Goal: Task Accomplishment & Management: Manage account settings

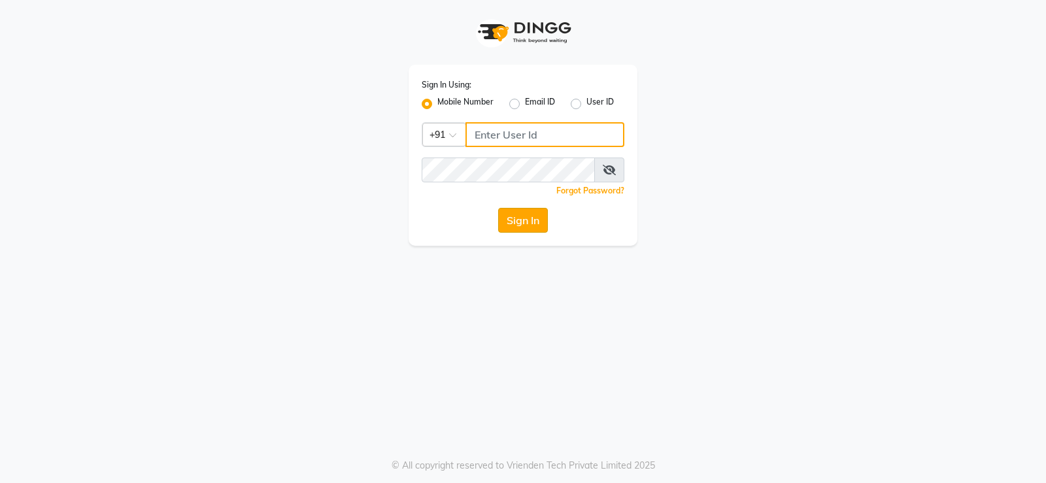
type input "9908500970"
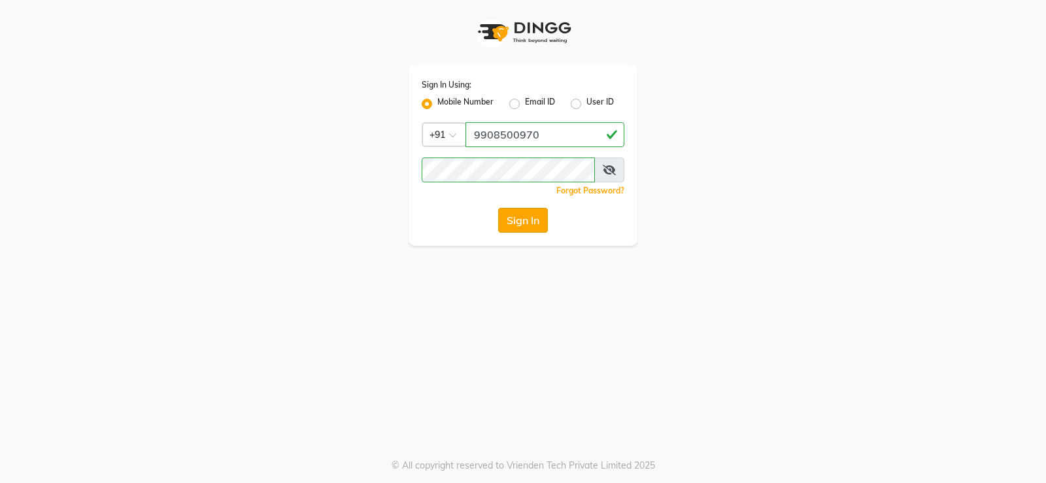
click at [527, 224] on button "Sign In" at bounding box center [523, 220] width 50 height 25
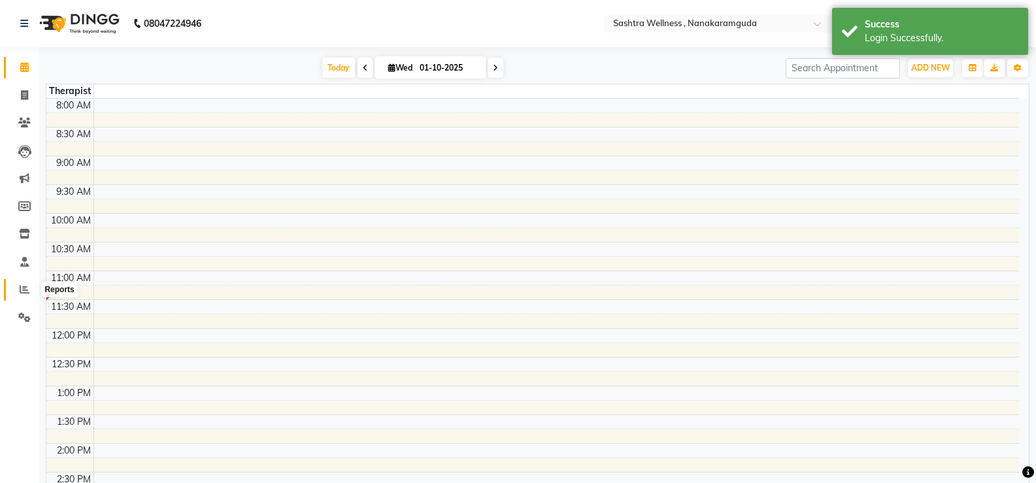
click at [22, 286] on icon at bounding box center [25, 289] width 10 height 10
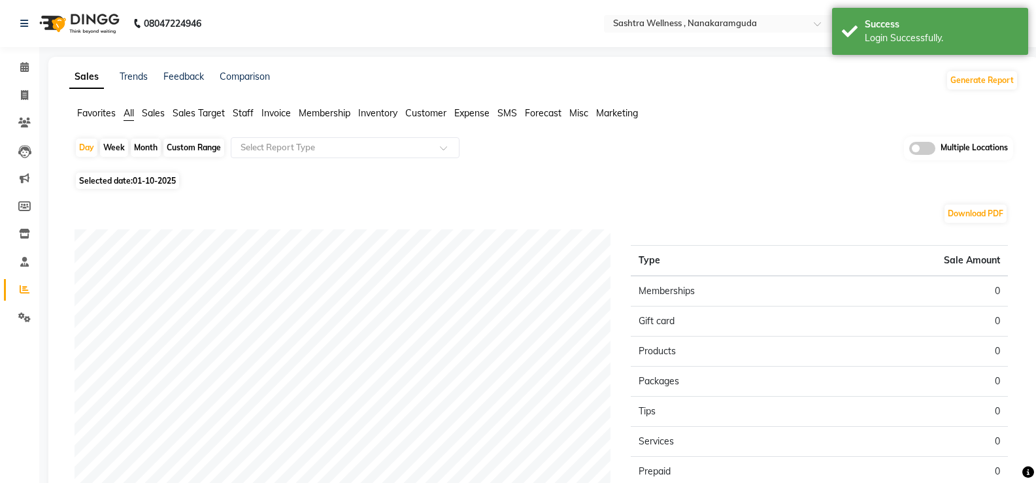
click at [246, 113] on span "Staff" at bounding box center [243, 113] width 21 height 12
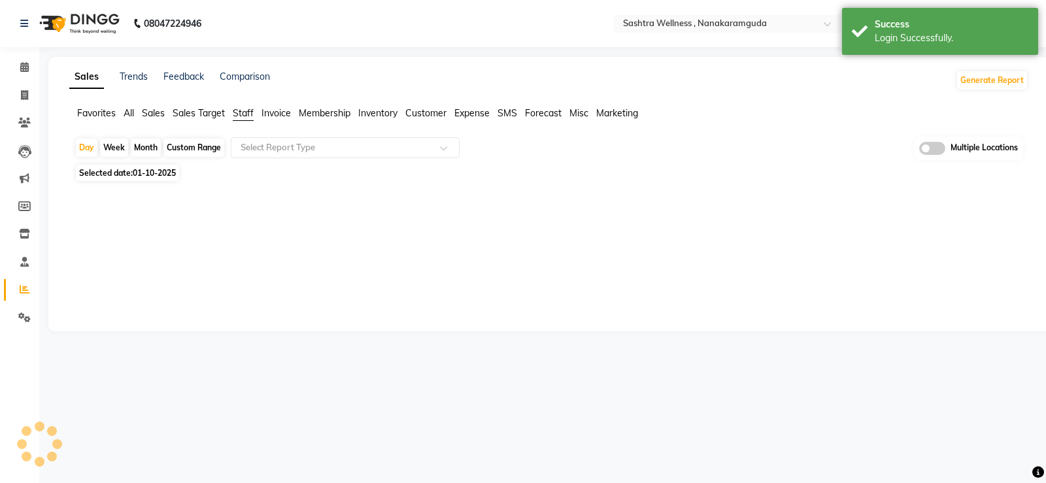
click at [269, 113] on span "Invoice" at bounding box center [275, 113] width 29 height 12
click at [288, 155] on div "Select Report Type" at bounding box center [345, 147] width 229 height 21
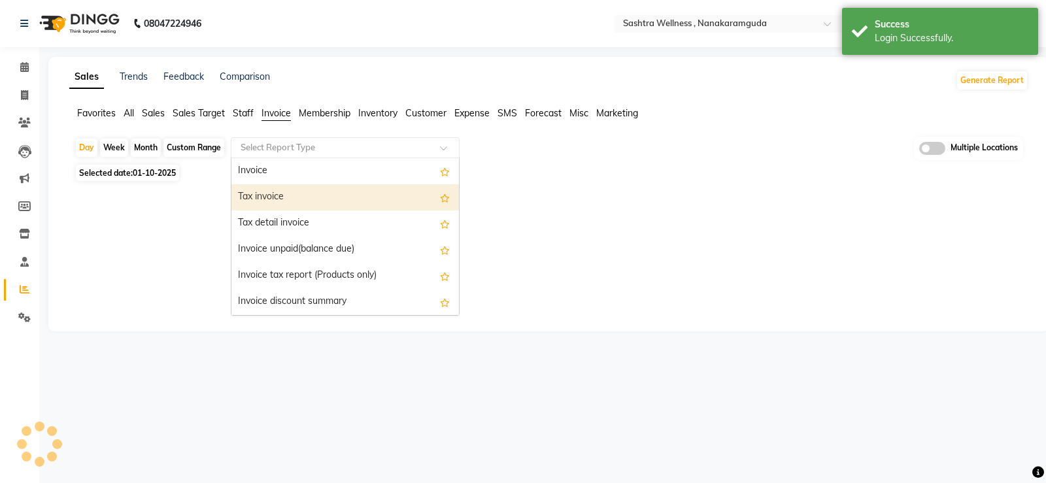
click at [285, 195] on div "Tax invoice" at bounding box center [344, 197] width 227 height 26
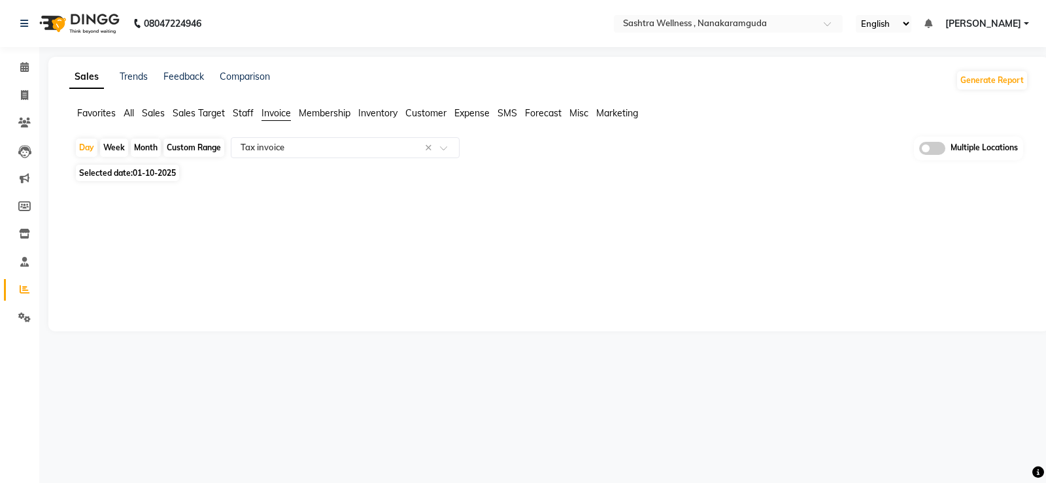
click at [352, 261] on div "Sales Trends Feedback Comparison Generate Report Favorites All Sales Sales Targ…" at bounding box center [548, 194] width 1001 height 274
click at [426, 283] on div "Sales Trends Feedback Comparison Generate Report Favorites All Sales Sales Targ…" at bounding box center [548, 194] width 1001 height 274
click at [175, 150] on div "Custom Range" at bounding box center [193, 148] width 61 height 18
select select "10"
select select "2025"
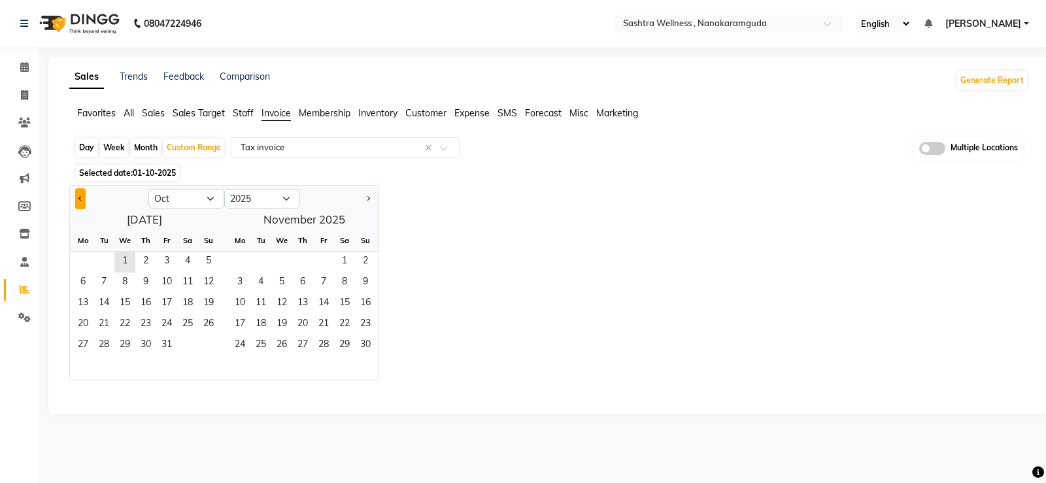
click at [80, 200] on span "Previous month" at bounding box center [80, 197] width 5 height 5
select select "9"
click at [81, 265] on span "1" at bounding box center [83, 262] width 21 height 21
click at [113, 343] on span "30" at bounding box center [103, 345] width 21 height 21
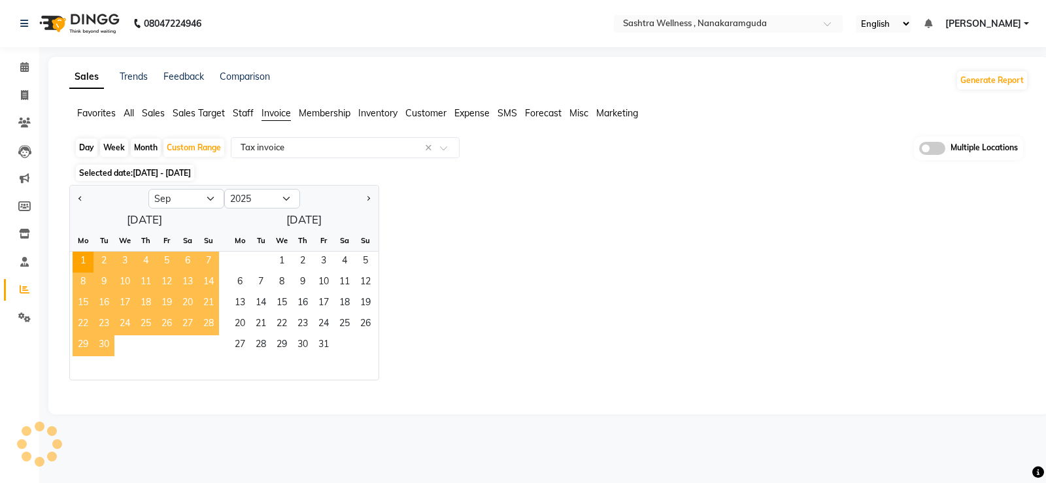
select select "full_report"
select select "csv"
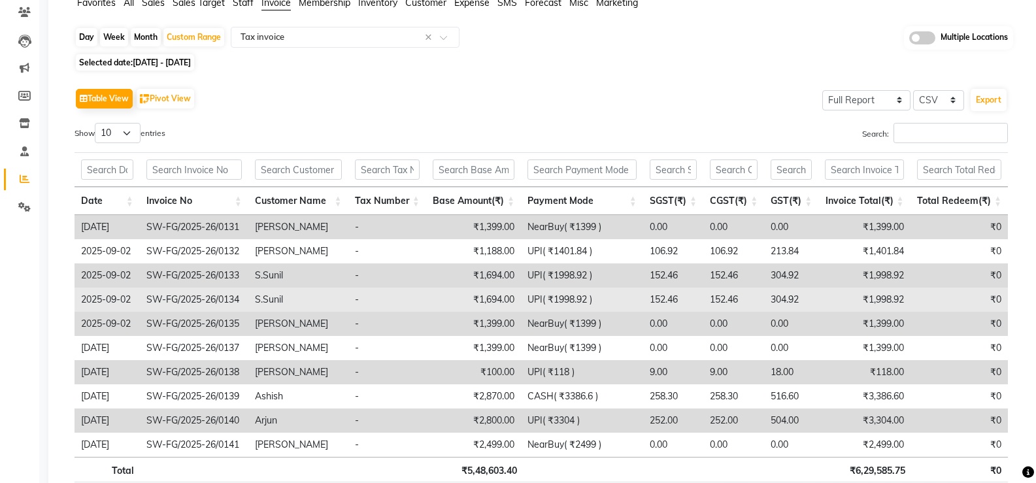
scroll to position [193, 0]
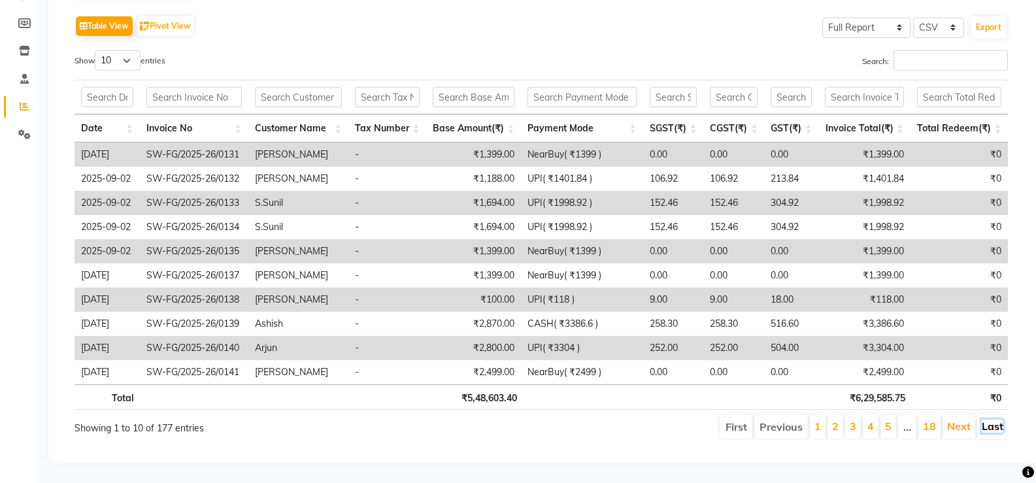
click at [995, 420] on link "Last" at bounding box center [993, 426] width 22 height 13
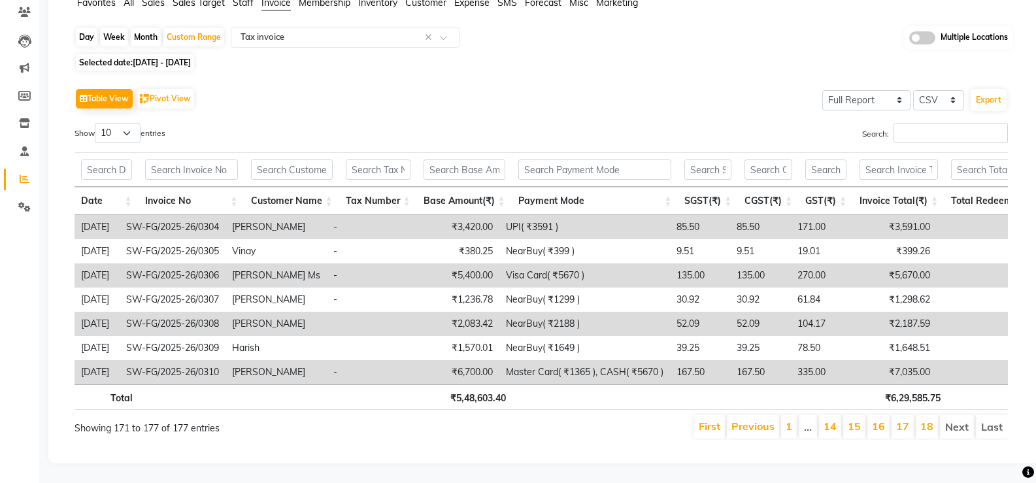
click at [182, 360] on td "SW-FG/2025-26/0310" at bounding box center [173, 372] width 106 height 24
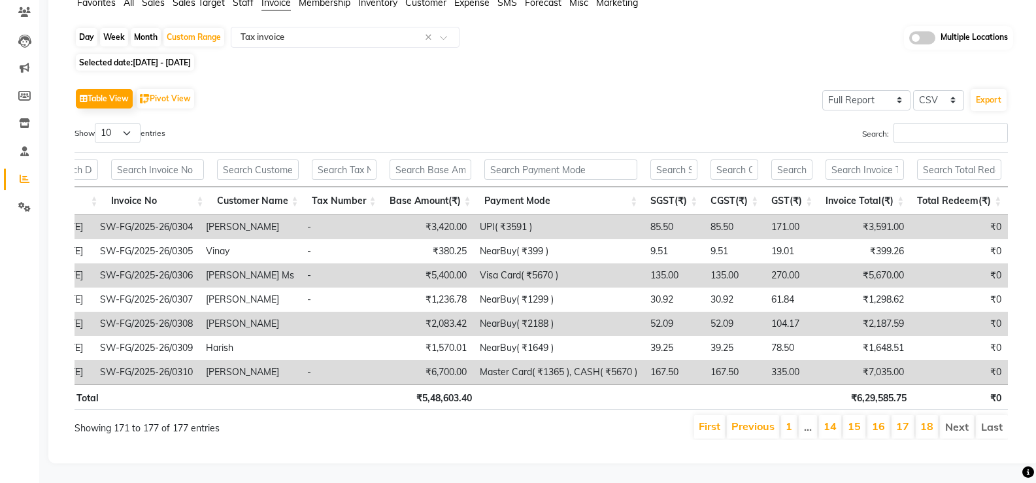
scroll to position [0, 0]
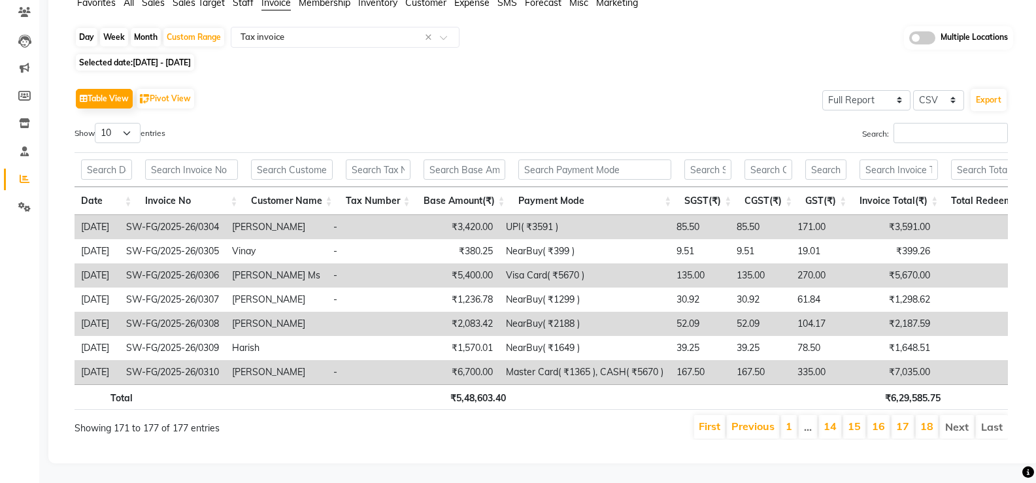
click at [191, 58] on span "01-09-2025 - 30-09-2025" at bounding box center [162, 63] width 58 height 10
select select "9"
select select "2025"
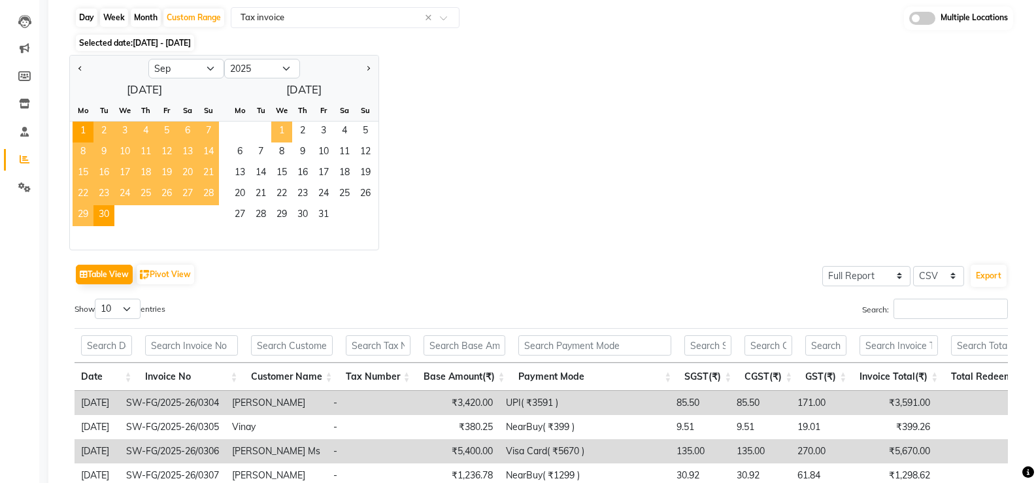
click at [280, 126] on span "1" at bounding box center [281, 132] width 21 height 21
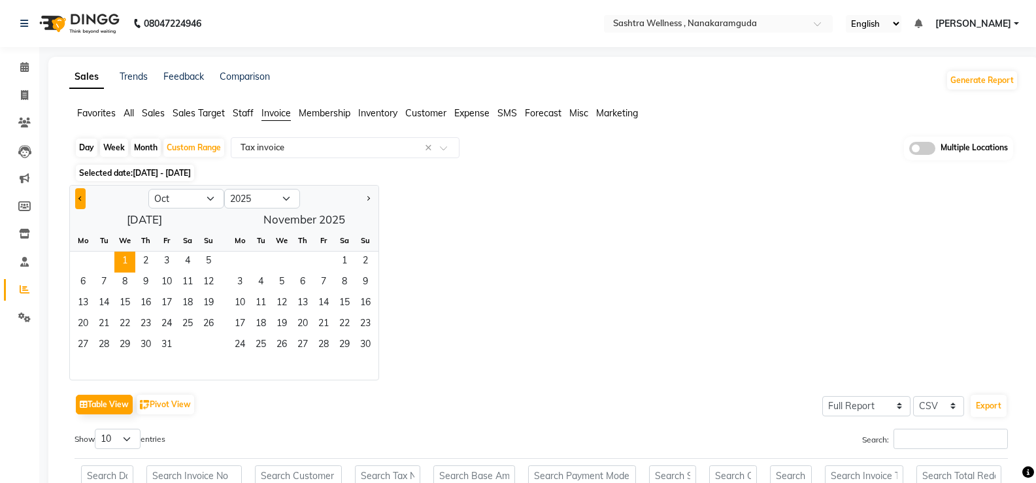
click at [78, 199] on button "Previous month" at bounding box center [80, 198] width 10 height 21
select select "9"
click at [81, 259] on span "1" at bounding box center [83, 262] width 21 height 21
click at [284, 261] on span "1" at bounding box center [281, 262] width 21 height 21
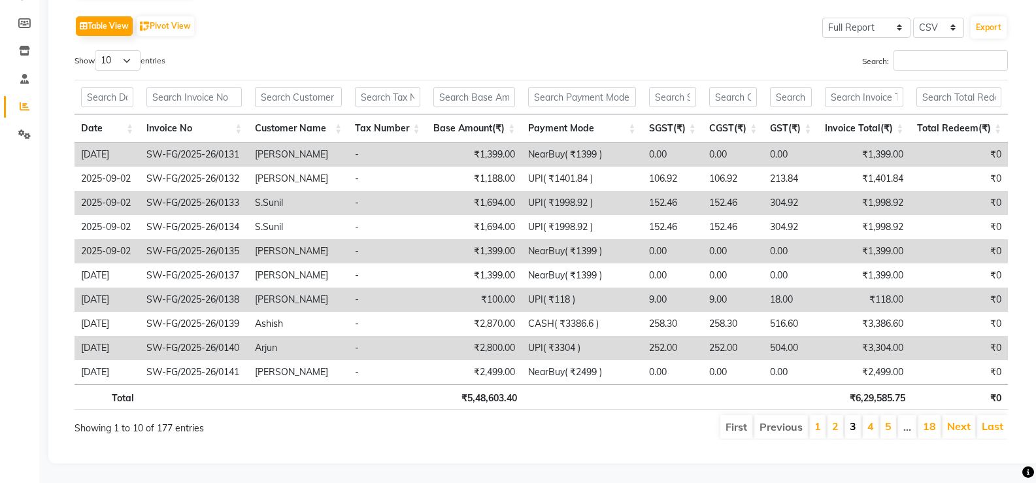
scroll to position [193, 0]
click at [995, 420] on link "Last" at bounding box center [993, 426] width 22 height 13
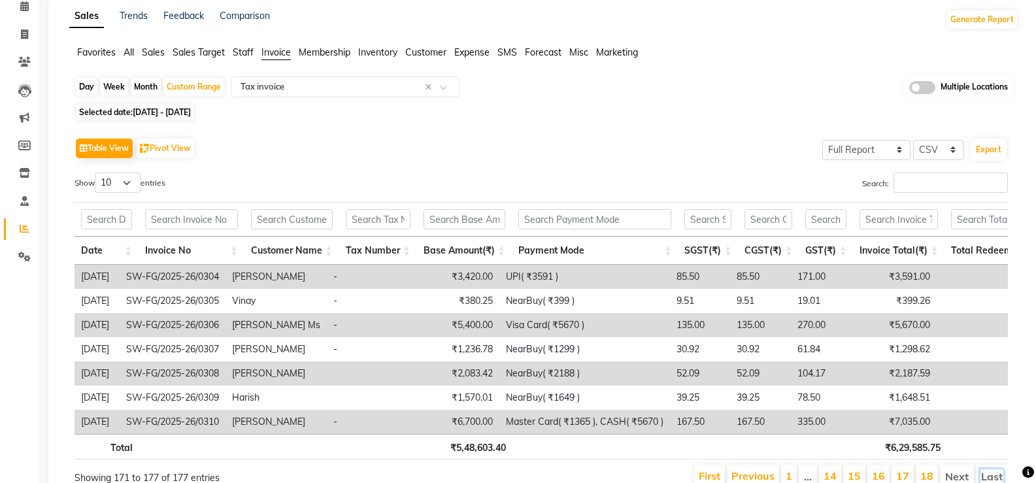
scroll to position [130, 0]
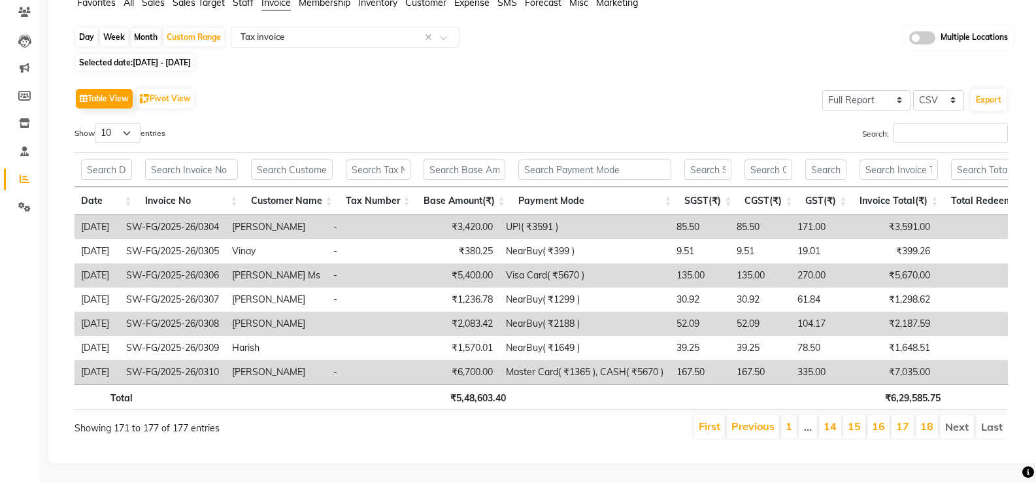
click at [386, 85] on div "Table View Pivot View Select Full Report Filtered Report Select CSV PDF Export" at bounding box center [541, 98] width 933 height 27
click at [598, 360] on td "Master Card( ₹1365 ), CASH( ₹5670 )" at bounding box center [584, 372] width 171 height 24
click at [582, 387] on th at bounding box center [597, 396] width 171 height 25
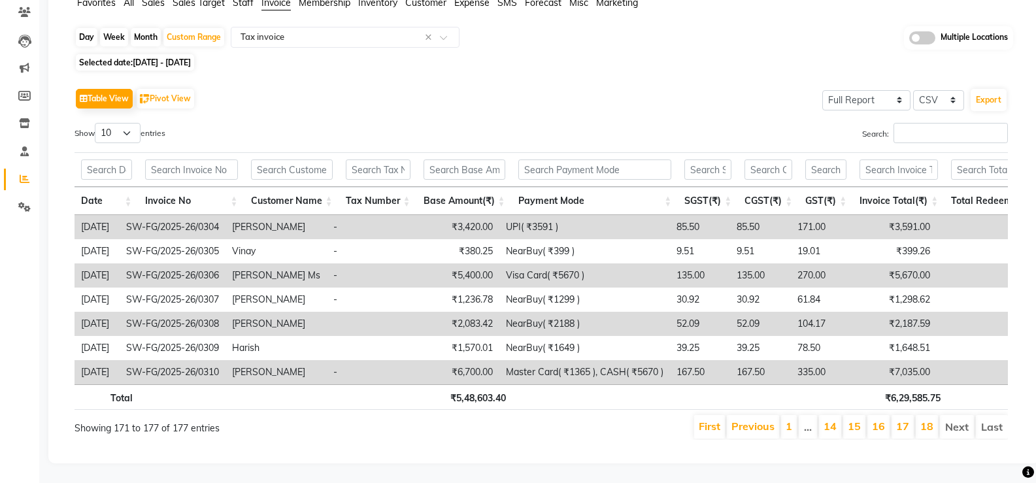
click at [633, 360] on td "Master Card( ₹1365 ), CASH( ₹5670 )" at bounding box center [584, 372] width 171 height 24
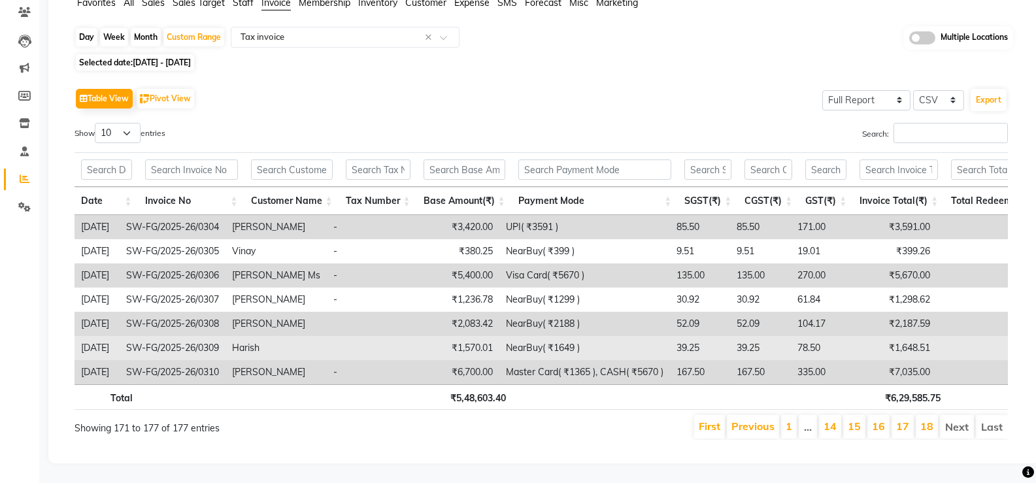
click at [579, 336] on td "NearBuy( ₹1649 )" at bounding box center [584, 348] width 171 height 24
click at [399, 337] on td at bounding box center [366, 348] width 78 height 24
click at [399, 338] on td at bounding box center [366, 348] width 78 height 24
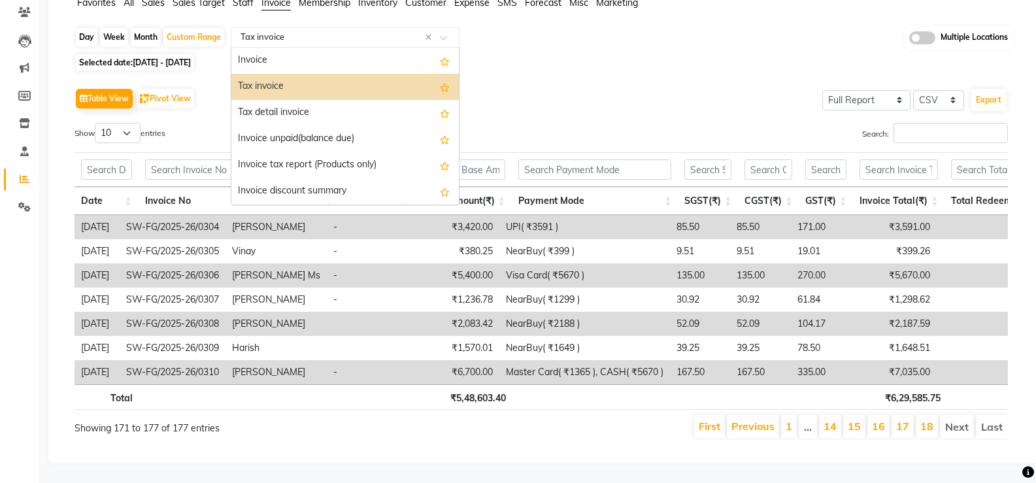
click at [299, 31] on input "text" at bounding box center [332, 37] width 188 height 13
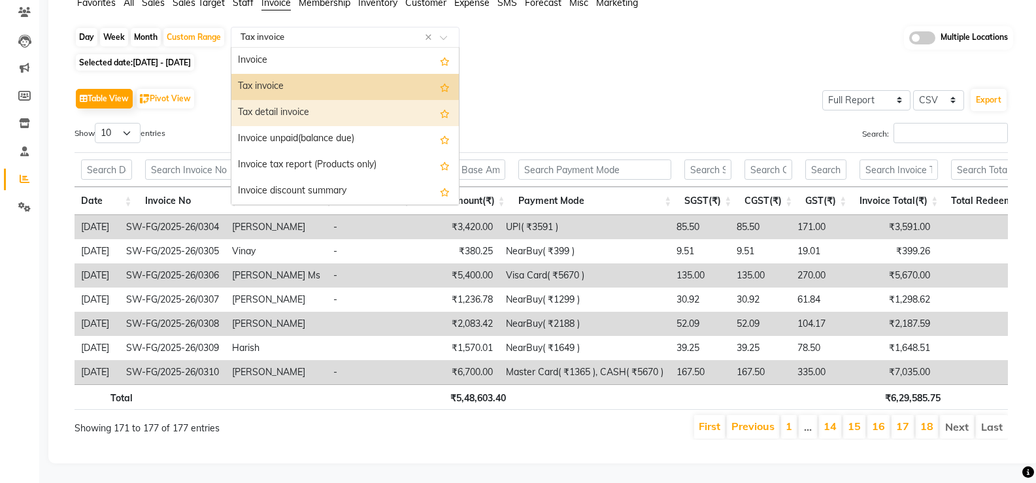
click at [309, 100] on div "Tax detail invoice" at bounding box center [344, 113] width 227 height 26
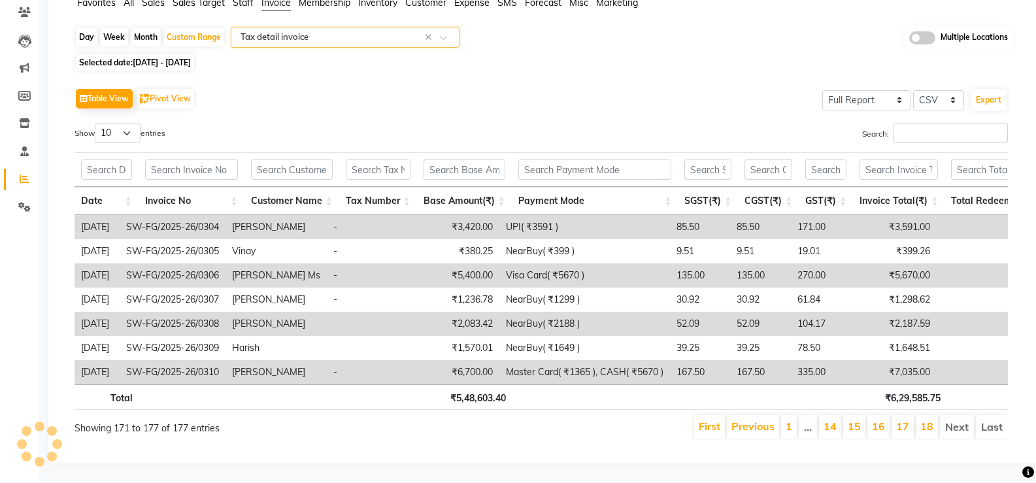
scroll to position [0, 0]
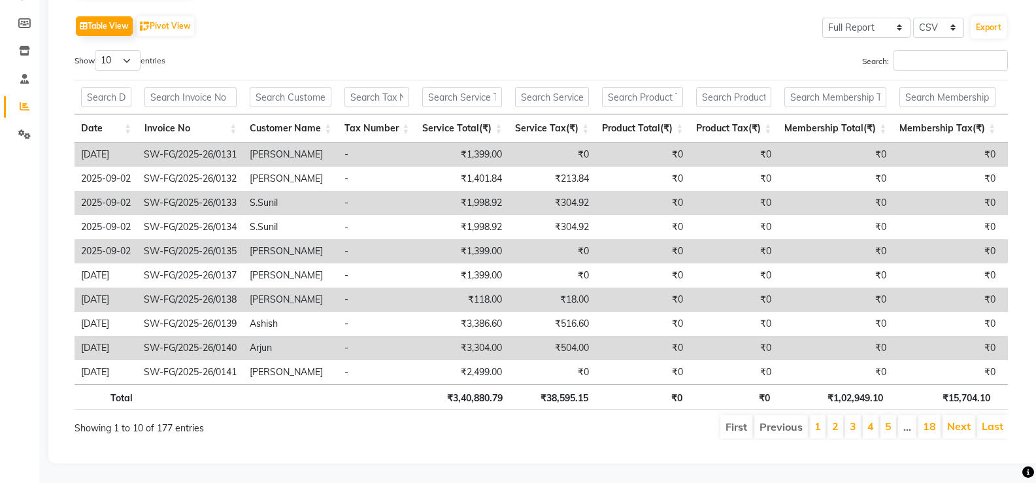
click at [997, 425] on li "Last" at bounding box center [992, 427] width 31 height 24
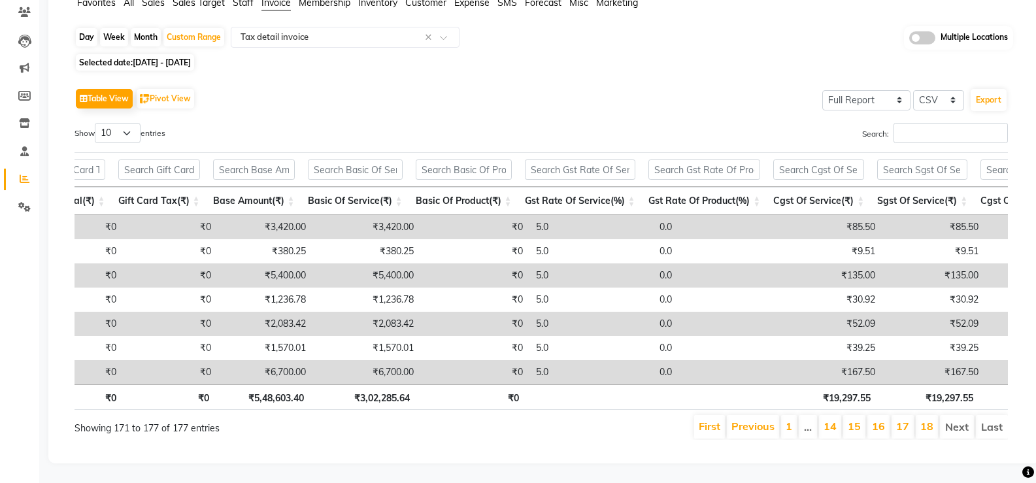
scroll to position [0, 1213]
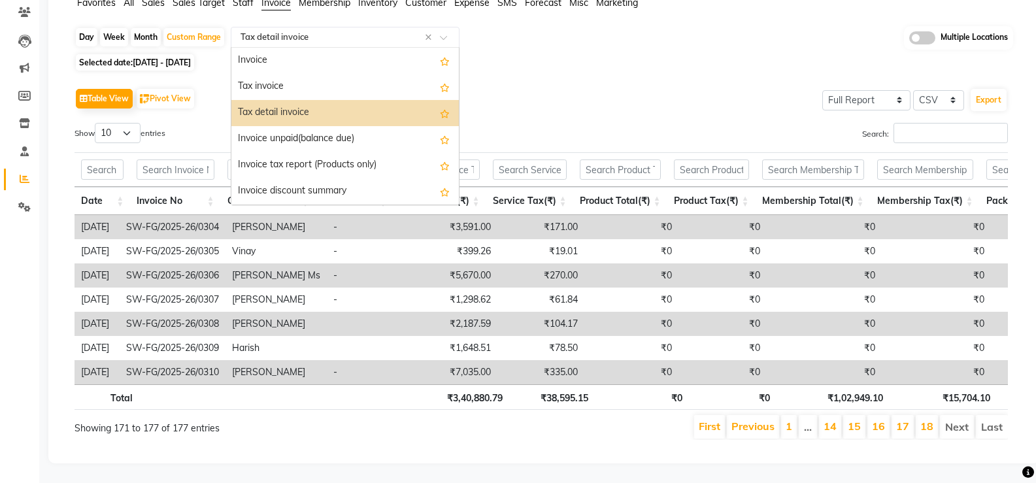
click at [448, 35] on span at bounding box center [448, 41] width 16 height 13
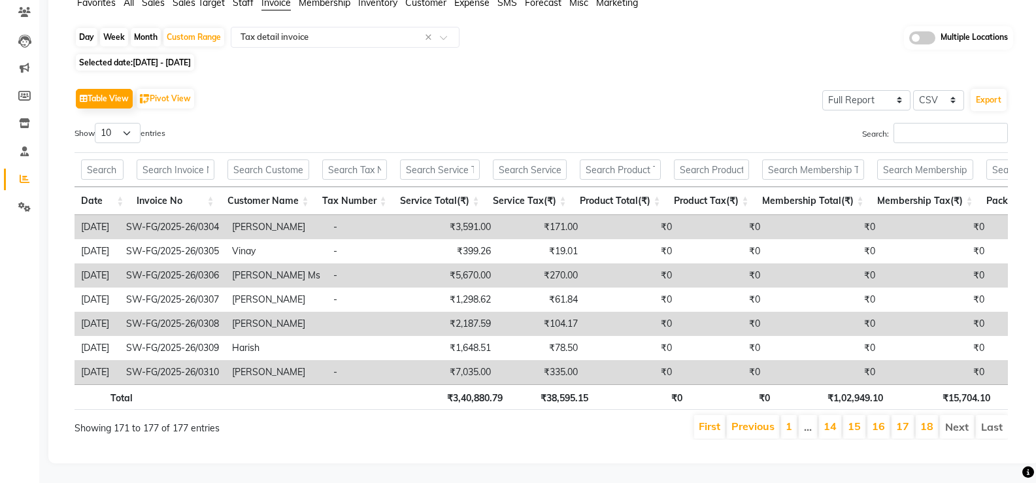
click at [571, 85] on div "Table View Pivot View Select Full Report Filtered Report Select CSV PDF Export" at bounding box center [541, 98] width 933 height 27
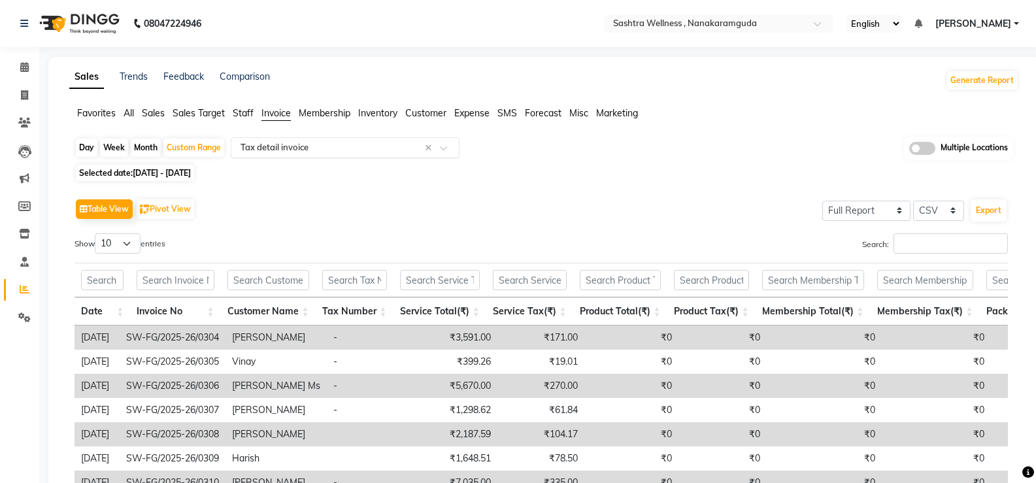
click at [375, 148] on input "text" at bounding box center [332, 147] width 188 height 13
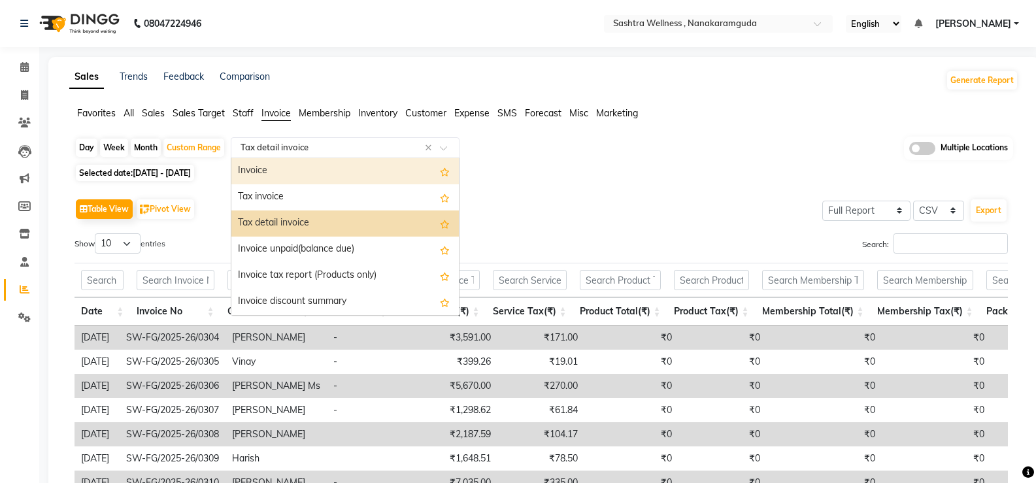
click at [315, 172] on div "Invoice" at bounding box center [344, 171] width 227 height 26
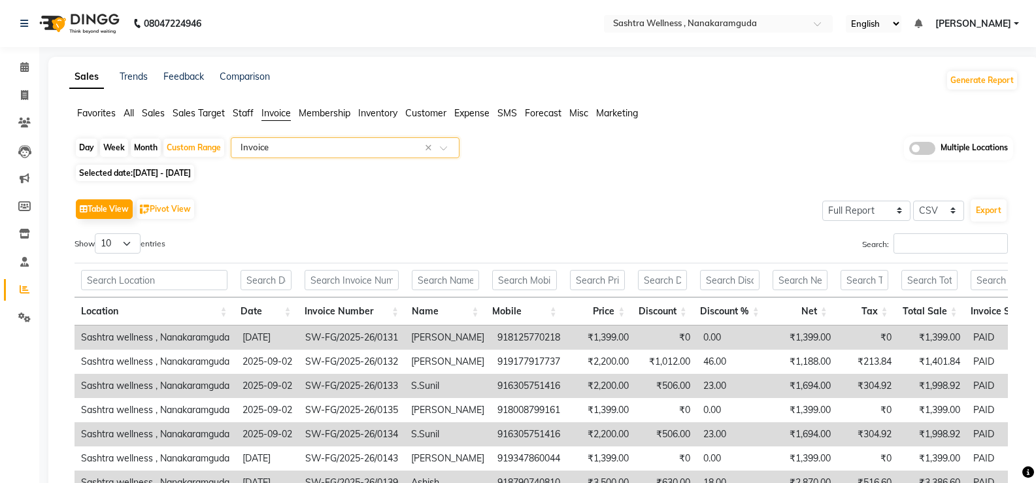
click at [418, 185] on div "Table View Pivot View Select Full Report Filtered Report Select CSV PDF Export …" at bounding box center [541, 409] width 954 height 448
click at [417, 186] on div "Table View Pivot View Select Full Report Filtered Report Select CSV PDF Export …" at bounding box center [541, 409] width 954 height 448
click at [416, 193] on div "Table View Pivot View Select Full Report Filtered Report Select CSV PDF Export …" at bounding box center [541, 409] width 954 height 448
click at [340, 193] on div "Table View Pivot View Select Full Report Filtered Report Select CSV PDF Export …" at bounding box center [541, 409] width 954 height 448
click at [380, 159] on div "Day Week Month Custom Range Select Report Type × Invoice × Multiple Locations" at bounding box center [544, 149] width 939 height 24
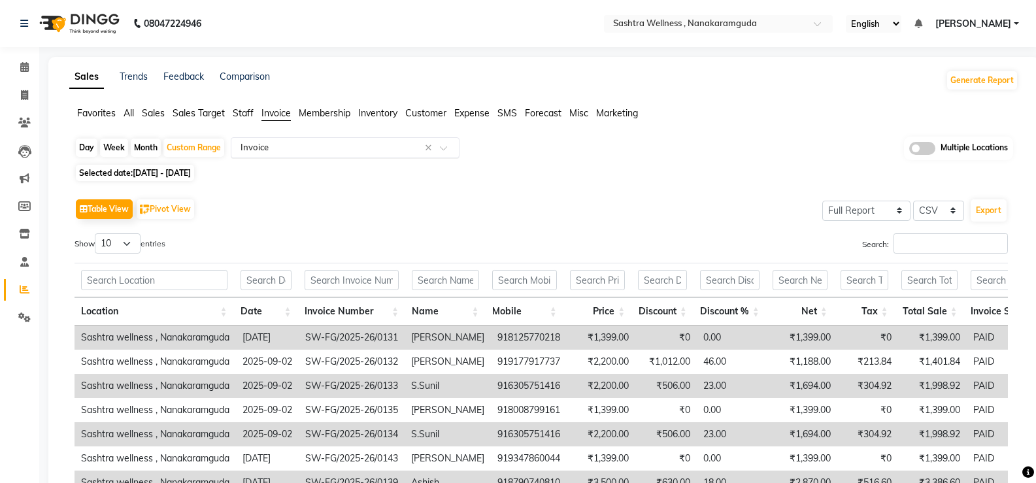
click at [376, 153] on input "text" at bounding box center [332, 147] width 188 height 13
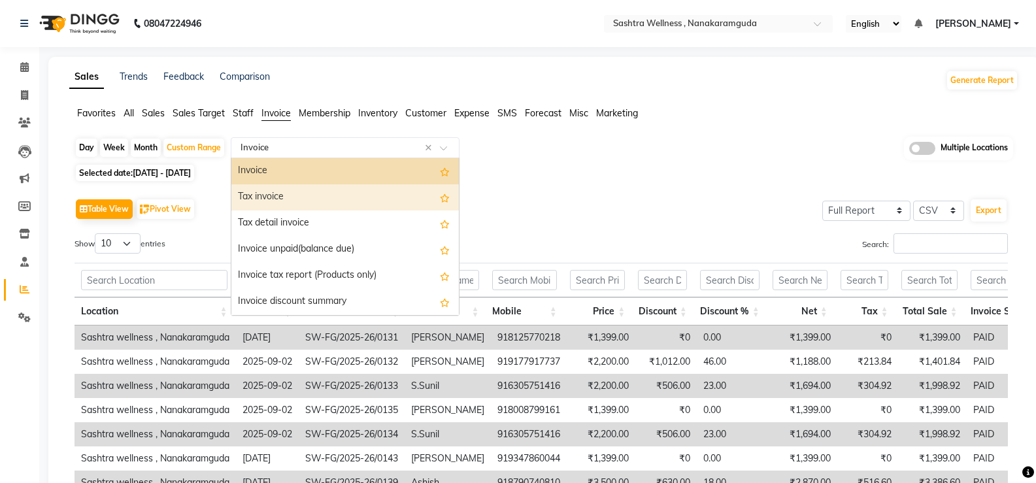
click at [321, 195] on div "Tax invoice" at bounding box center [344, 197] width 227 height 26
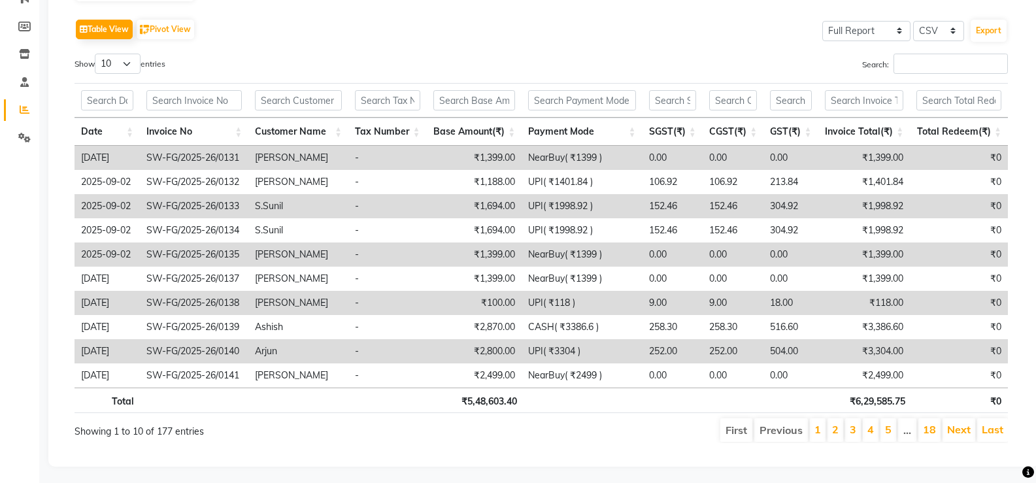
scroll to position [193, 0]
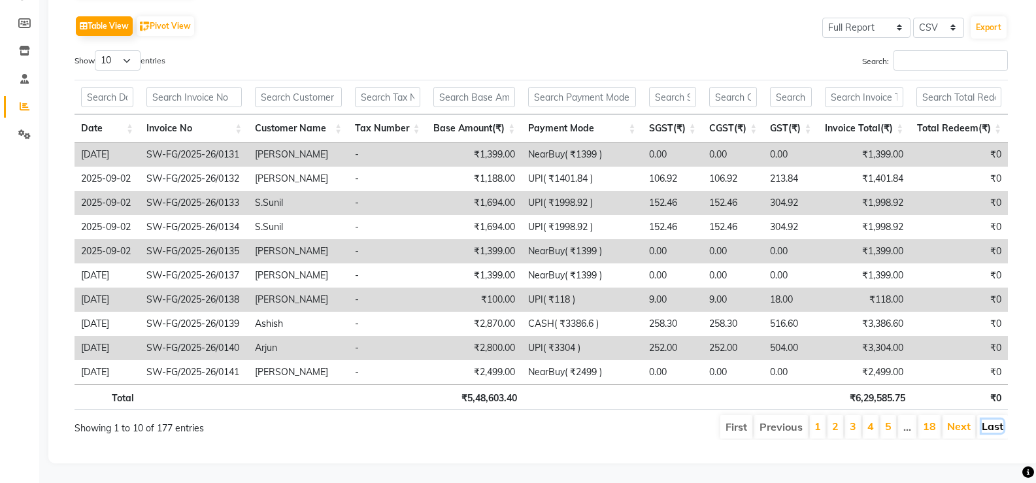
click at [985, 420] on link "Last" at bounding box center [993, 426] width 22 height 13
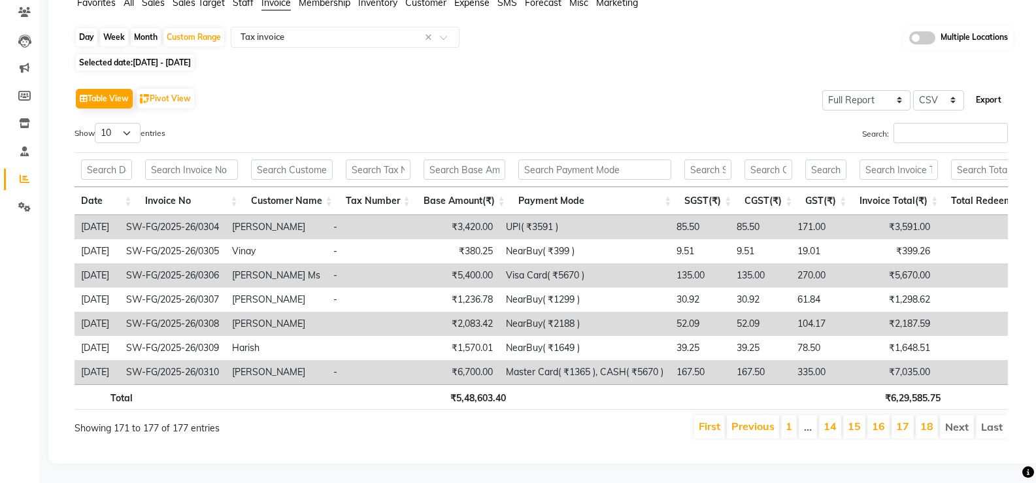
click at [995, 89] on button "Export" at bounding box center [989, 100] width 36 height 22
click at [769, 263] on td "135.00" at bounding box center [760, 275] width 61 height 24
click at [909, 421] on link "17" at bounding box center [902, 426] width 13 height 13
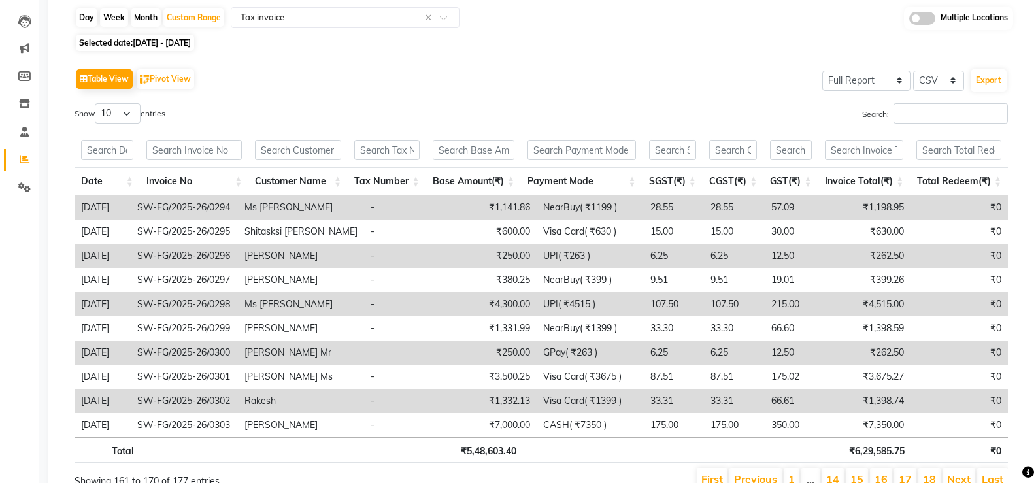
scroll to position [133, 0]
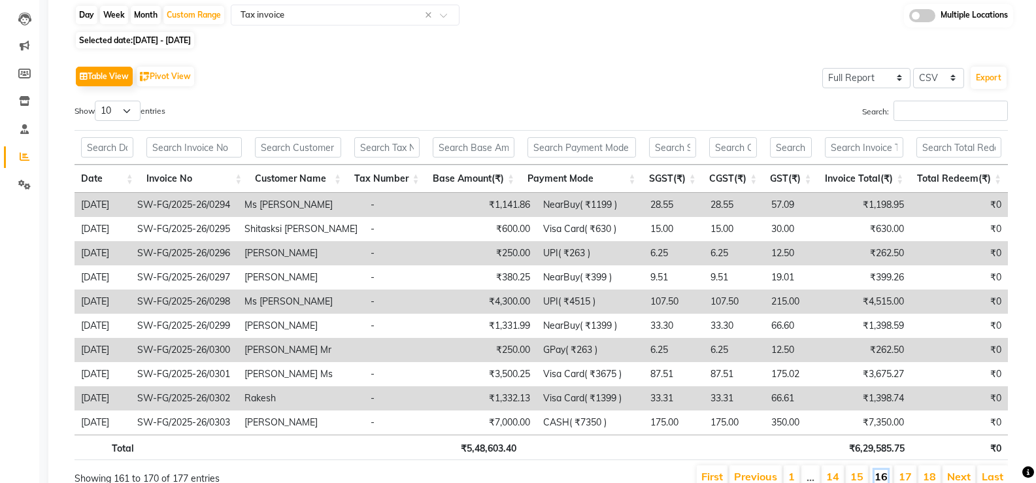
click at [881, 477] on link "16" at bounding box center [880, 476] width 13 height 13
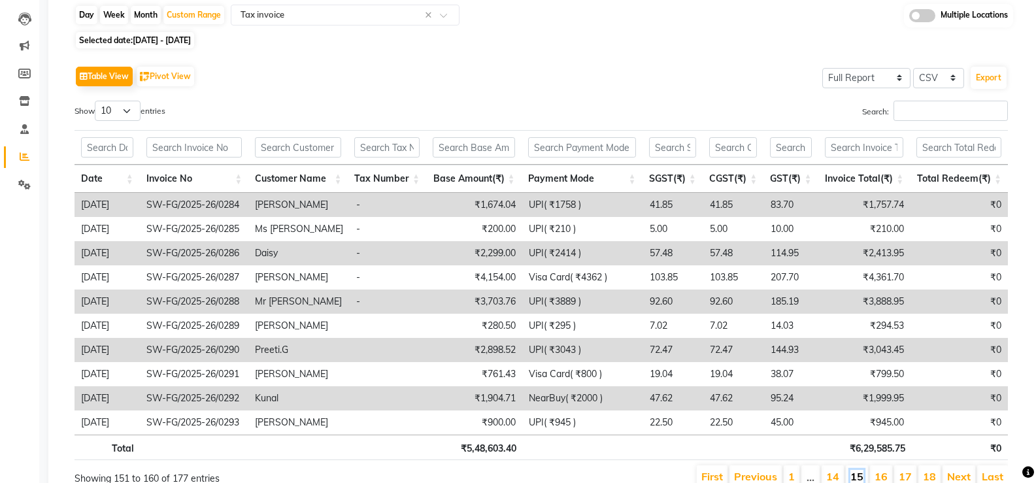
click at [853, 476] on link "15" at bounding box center [856, 476] width 13 height 13
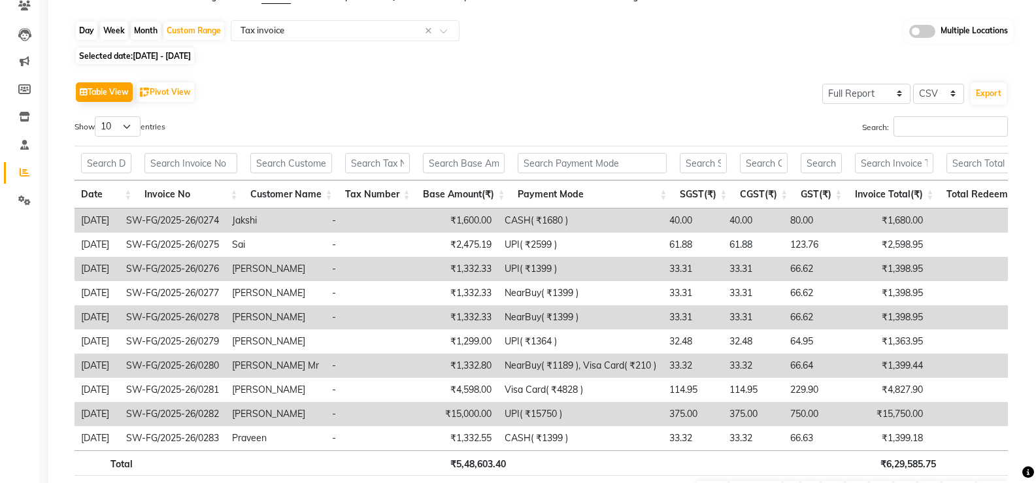
scroll to position [203, 0]
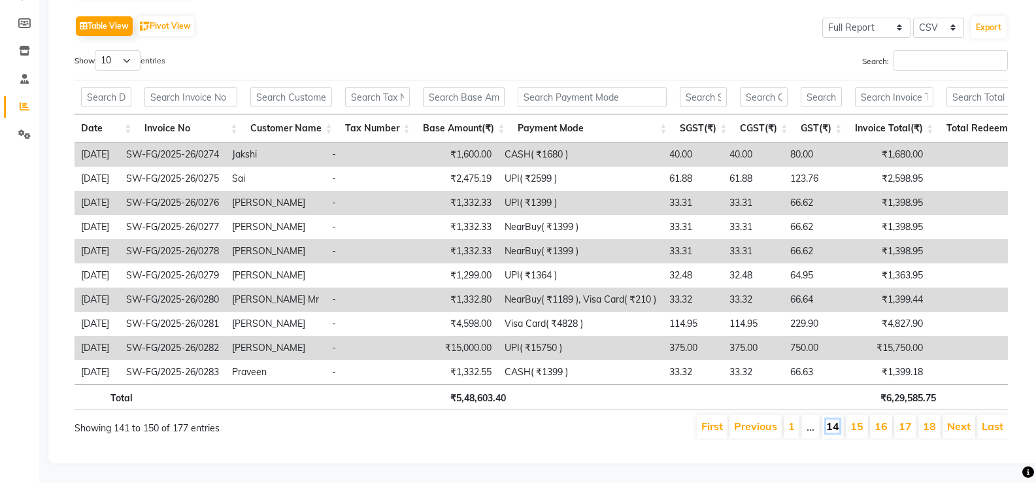
click at [833, 420] on link "14" at bounding box center [832, 426] width 13 height 13
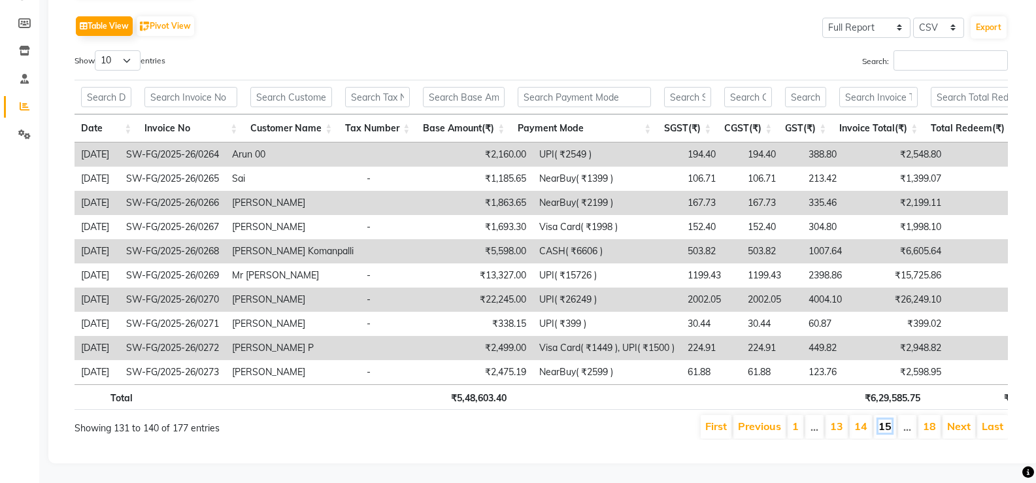
click at [887, 420] on link "15" at bounding box center [884, 426] width 13 height 13
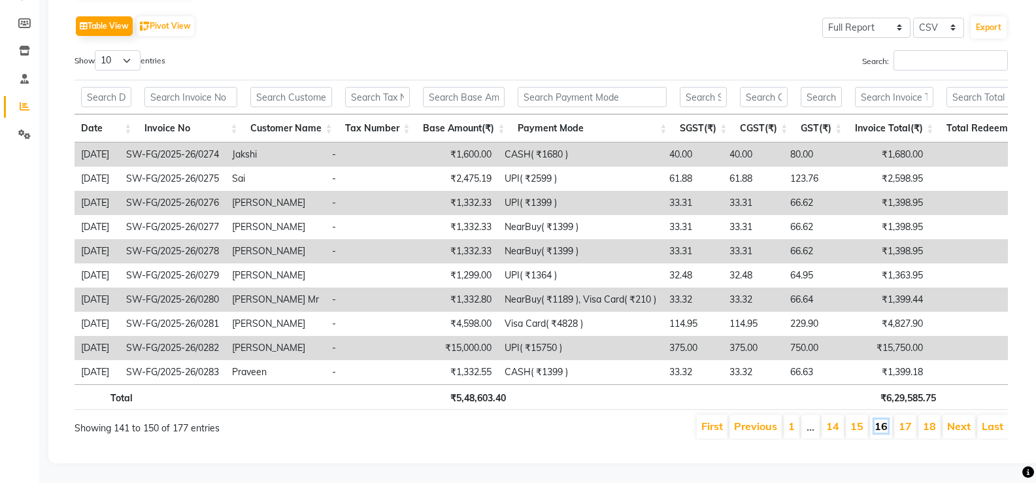
click at [882, 420] on link "16" at bounding box center [880, 426] width 13 height 13
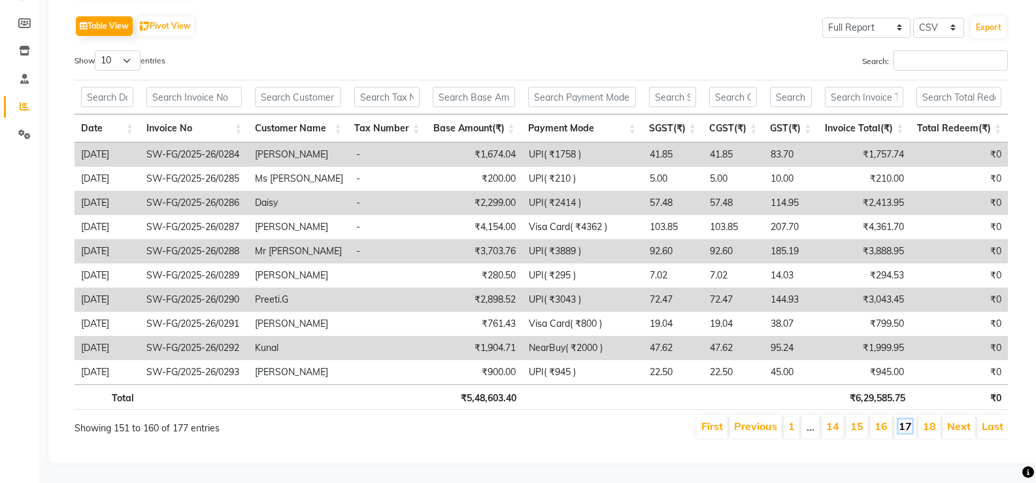
click at [905, 420] on link "17" at bounding box center [905, 426] width 13 height 13
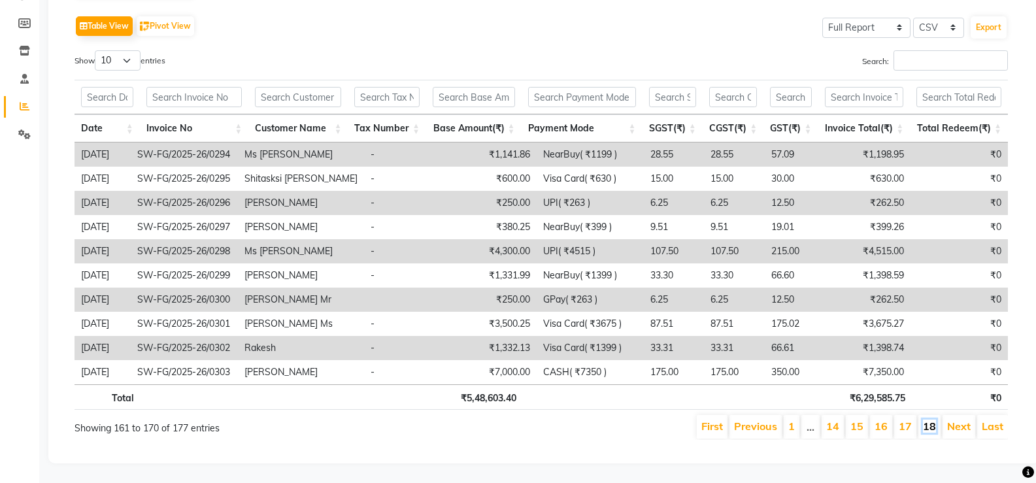
click at [925, 420] on link "18" at bounding box center [929, 426] width 13 height 13
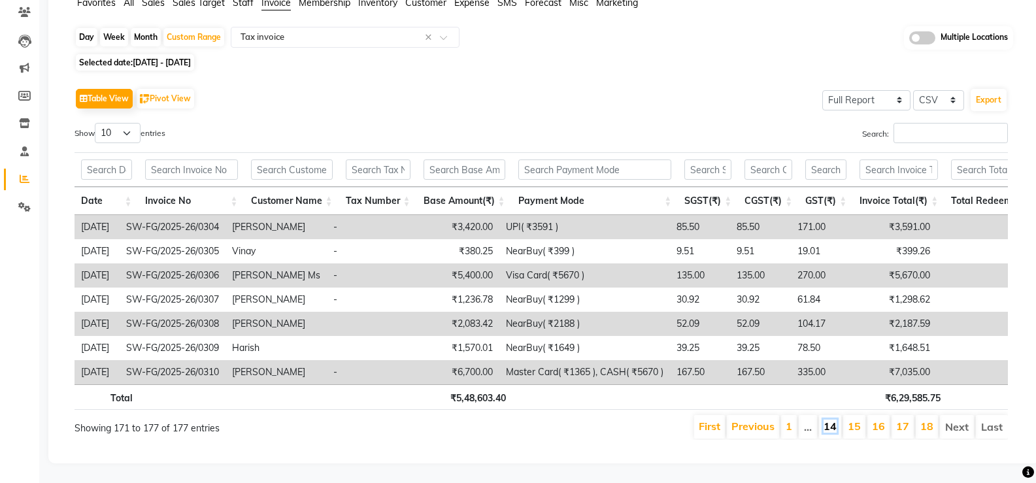
click at [833, 420] on link "14" at bounding box center [829, 426] width 13 height 13
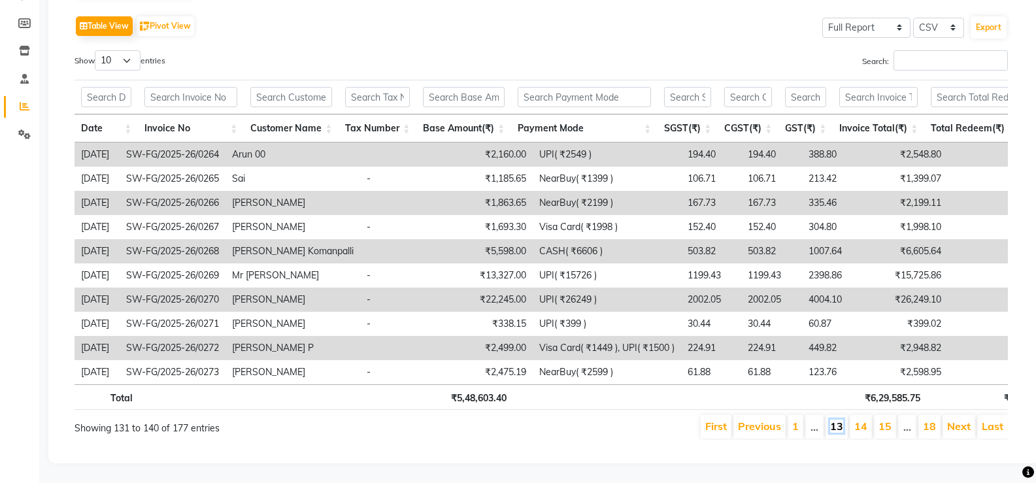
click at [842, 420] on link "13" at bounding box center [836, 426] width 13 height 13
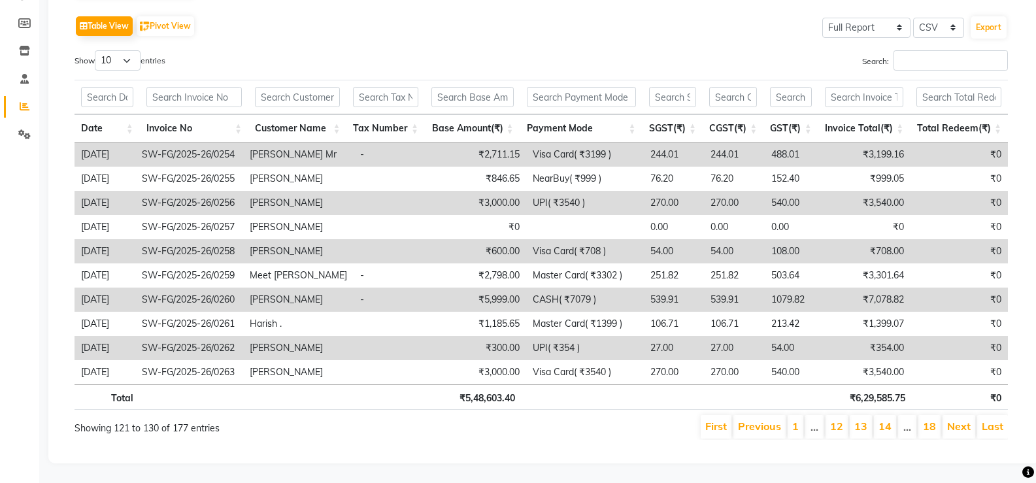
scroll to position [193, 0]
click at [884, 420] on link "14" at bounding box center [884, 426] width 13 height 13
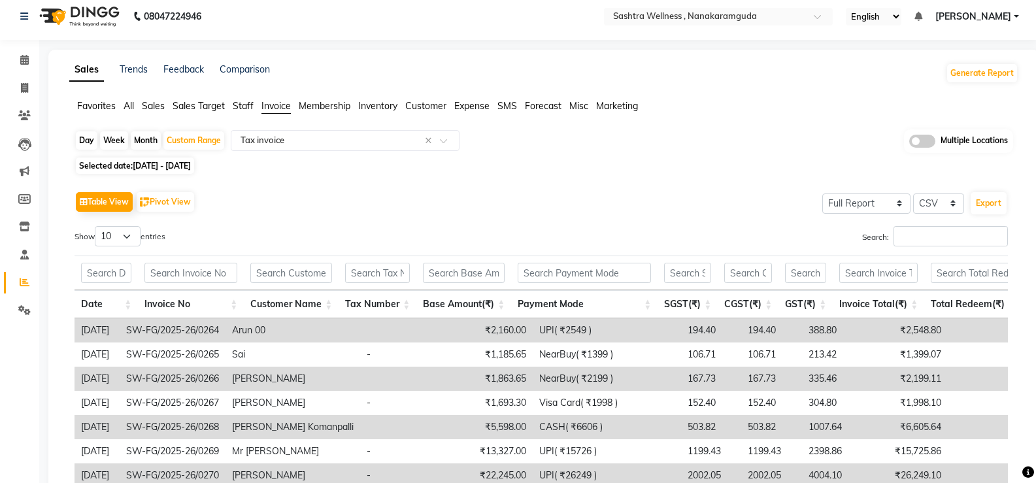
scroll to position [7, 0]
click at [367, 140] on input "text" at bounding box center [332, 141] width 188 height 13
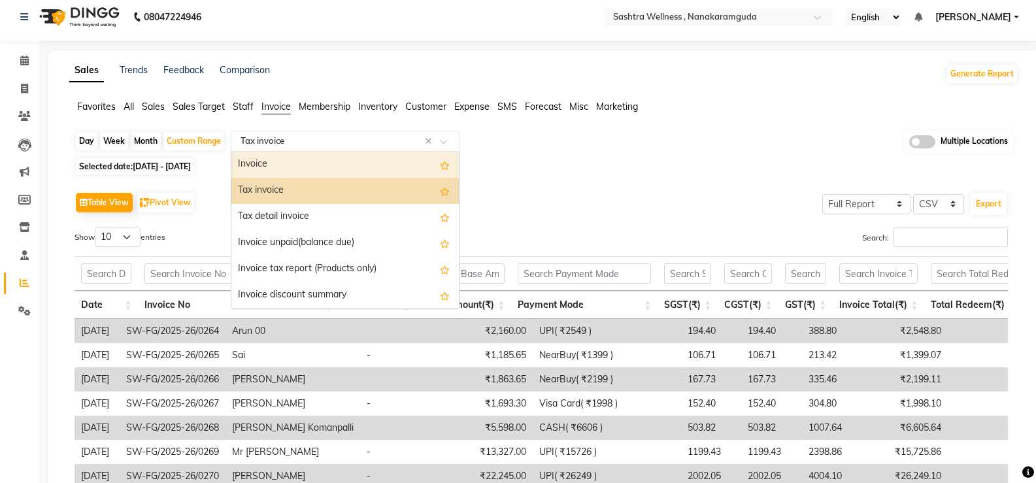
click at [544, 178] on div "Day Week Month Custom Range Select Report Type × Tax invoice × Invoice Tax invo…" at bounding box center [543, 378] width 949 height 497
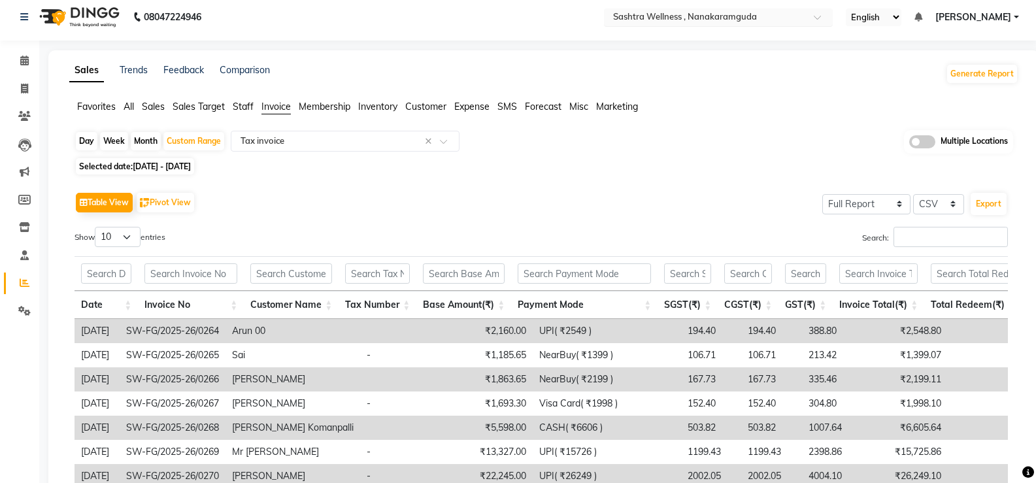
click at [744, 16] on input "text" at bounding box center [705, 18] width 190 height 13
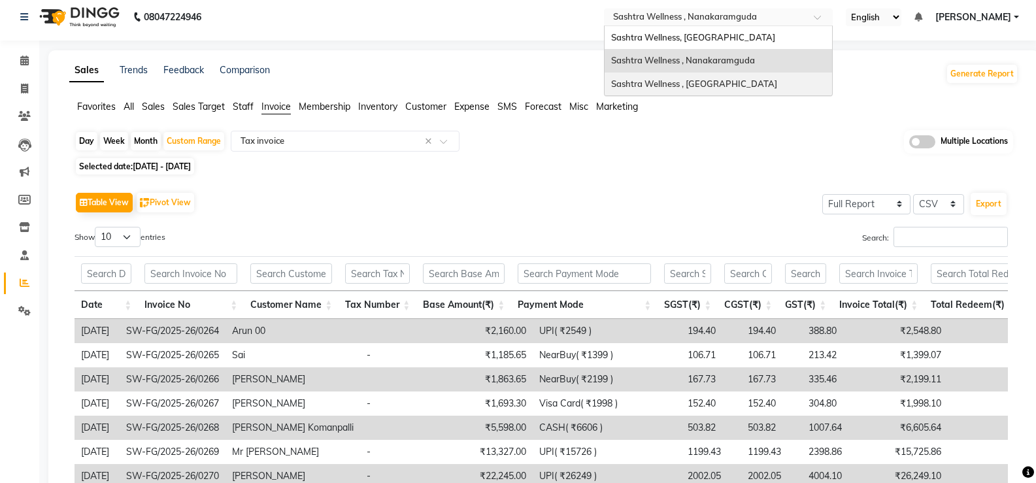
click at [740, 80] on span "Sashtra Wellness , Golconda Fort" at bounding box center [694, 83] width 166 height 10
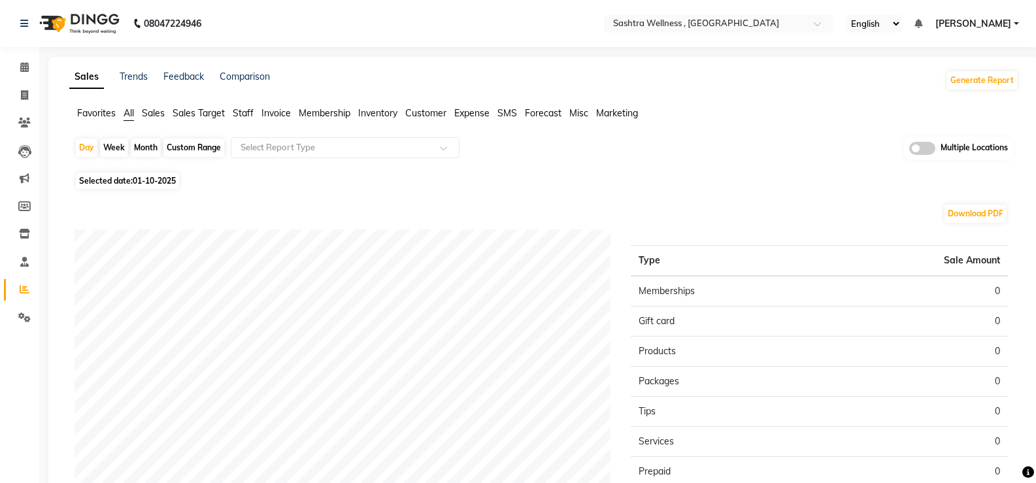
click at [207, 149] on div "Custom Range" at bounding box center [193, 148] width 61 height 18
select select "10"
select select "2025"
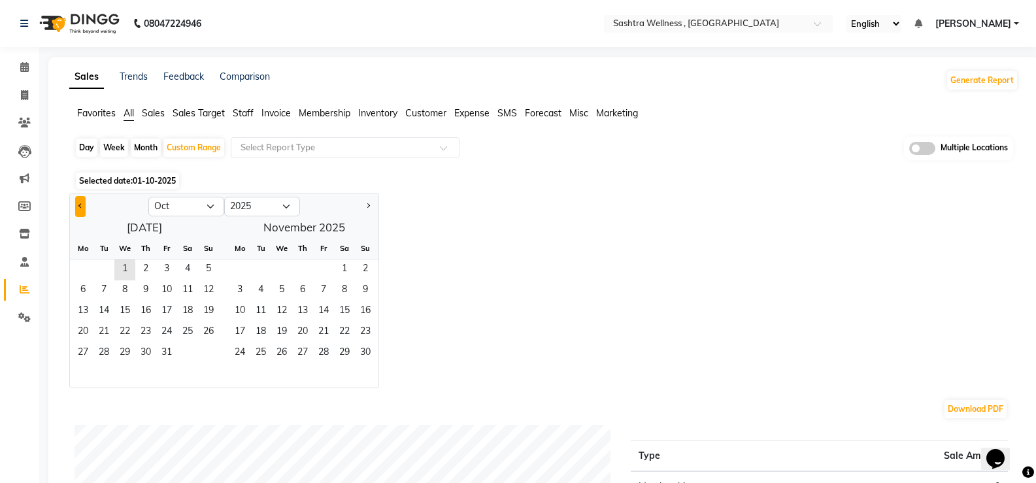
click at [78, 208] on button "Previous month" at bounding box center [80, 206] width 10 height 21
select select "9"
click at [84, 270] on span "1" at bounding box center [83, 269] width 21 height 21
click at [113, 350] on span "30" at bounding box center [103, 353] width 21 height 21
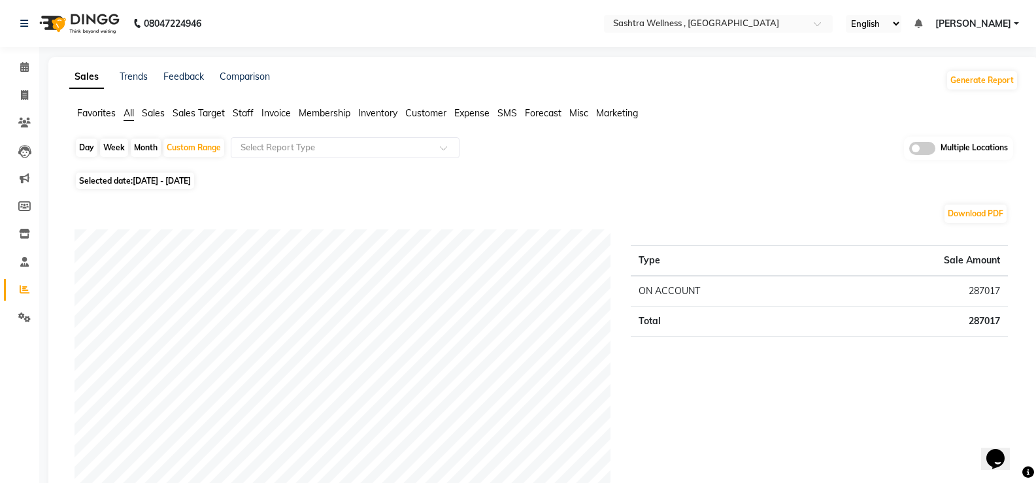
click at [284, 113] on span "Invoice" at bounding box center [275, 113] width 29 height 12
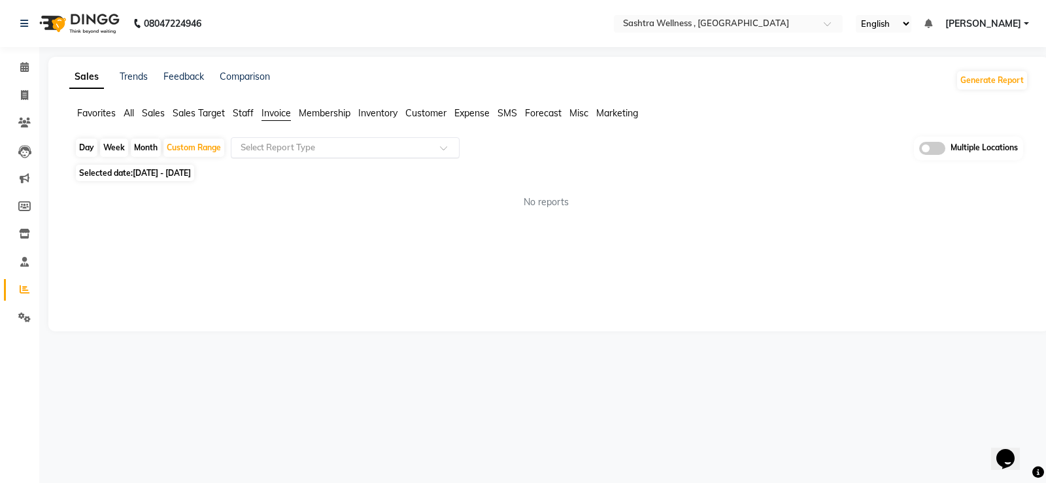
click at [301, 154] on div "Select Report Type" at bounding box center [345, 147] width 229 height 21
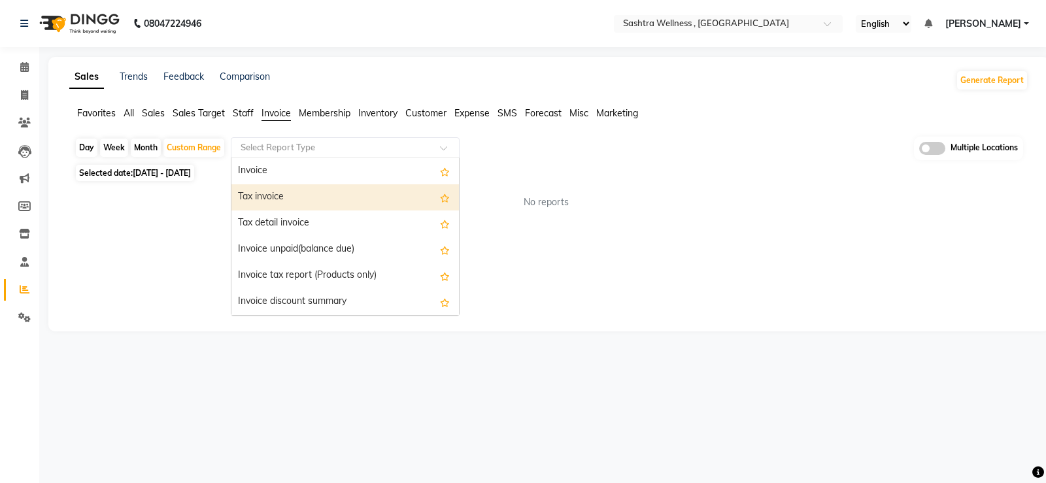
click at [302, 192] on div "Tax invoice" at bounding box center [344, 197] width 227 height 26
select select "full_report"
select select "csv"
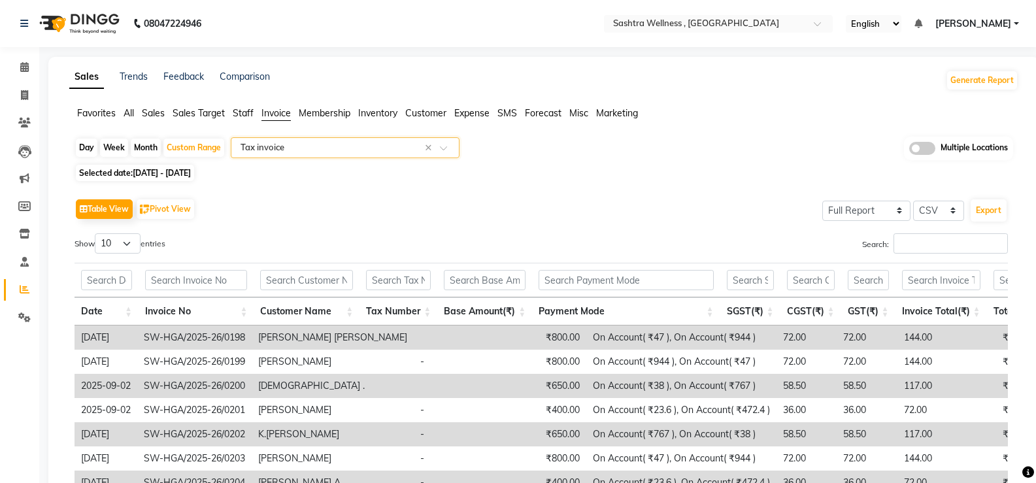
scroll to position [203, 0]
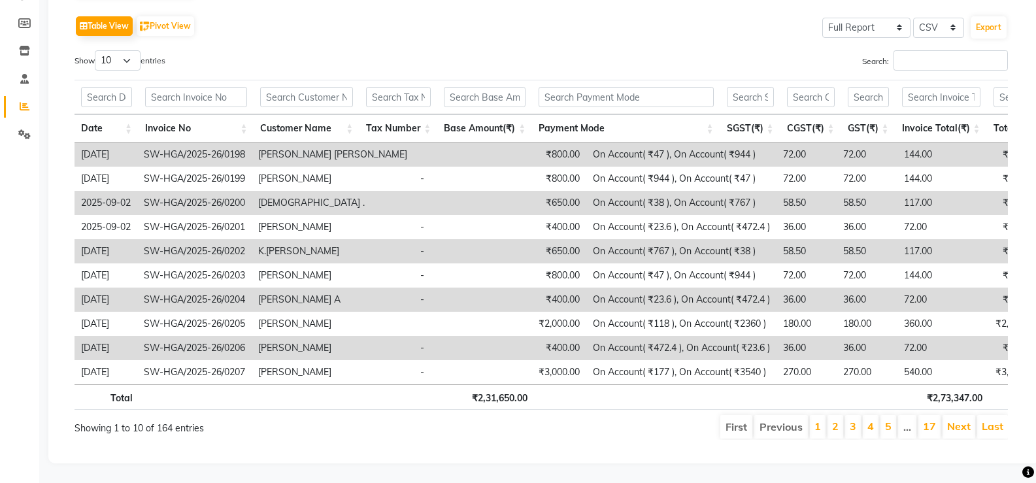
click at [1005, 417] on li "Last" at bounding box center [992, 427] width 31 height 24
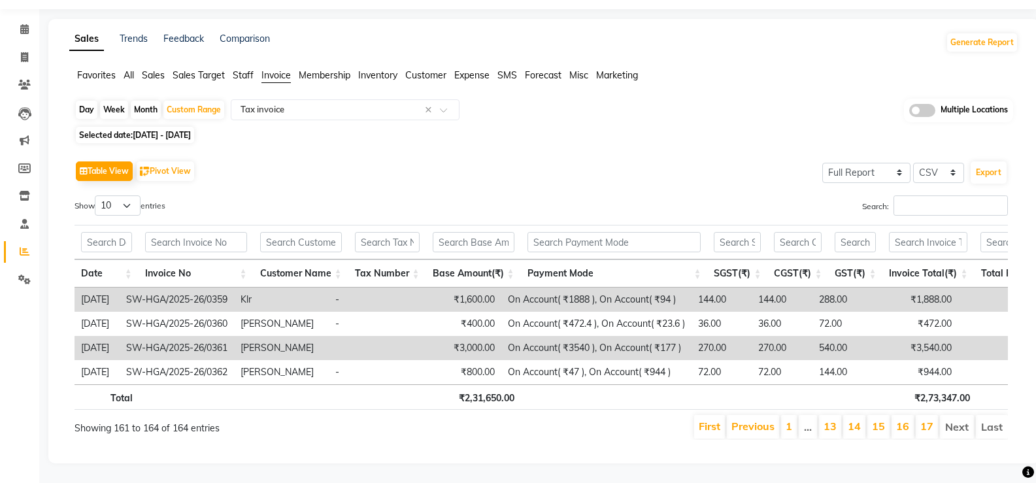
scroll to position [58, 0]
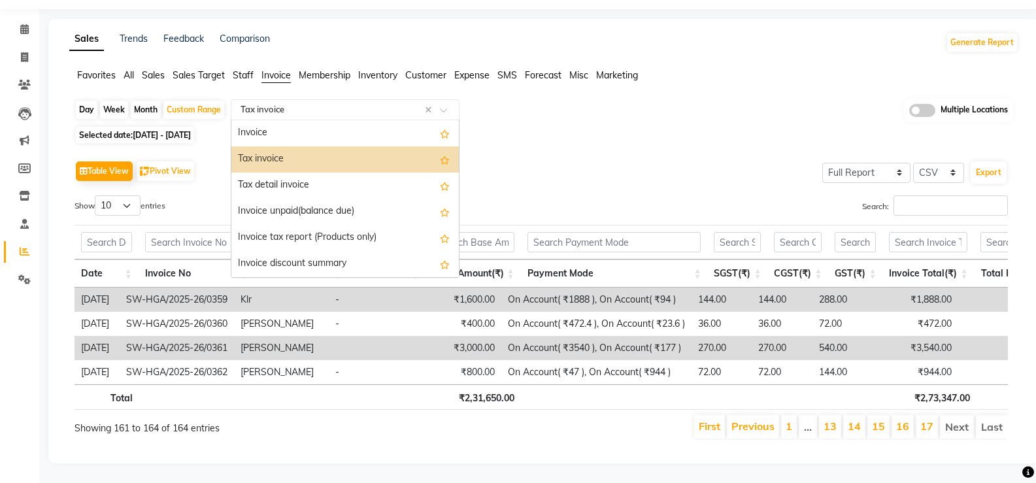
click at [389, 103] on input "text" at bounding box center [332, 109] width 188 height 13
click at [642, 158] on div "Table View Pivot View Select Full Report Filtered Report Select CSV PDF Export" at bounding box center [541, 171] width 933 height 27
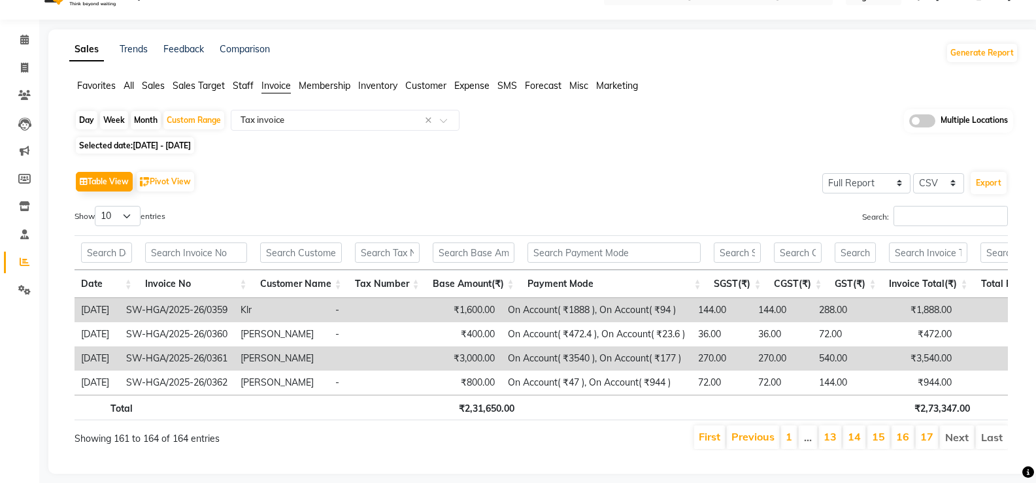
scroll to position [0, 0]
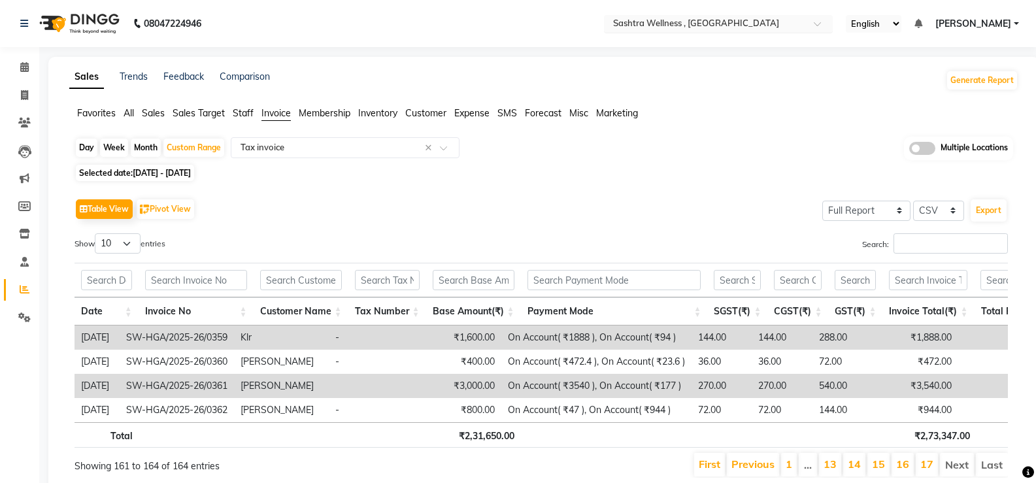
click at [738, 24] on input "text" at bounding box center [705, 24] width 190 height 13
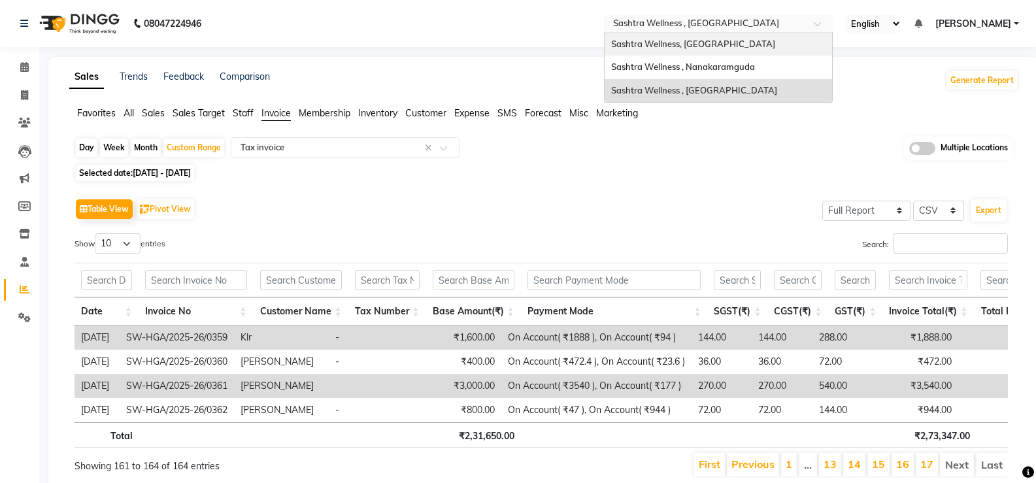
click at [727, 46] on span "Sashtra Wellness, [GEOGRAPHIC_DATA]" at bounding box center [693, 44] width 164 height 10
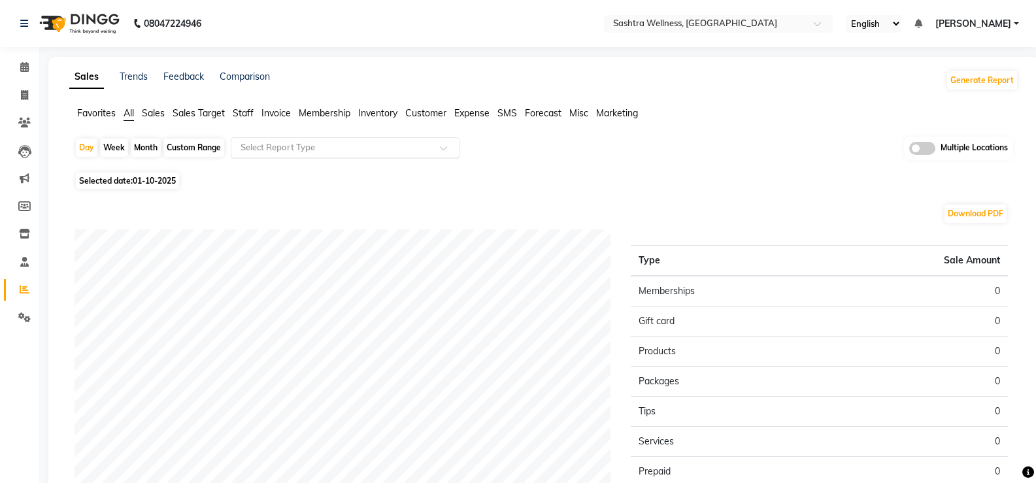
click at [366, 154] on div "Select Report Type" at bounding box center [345, 147] width 229 height 21
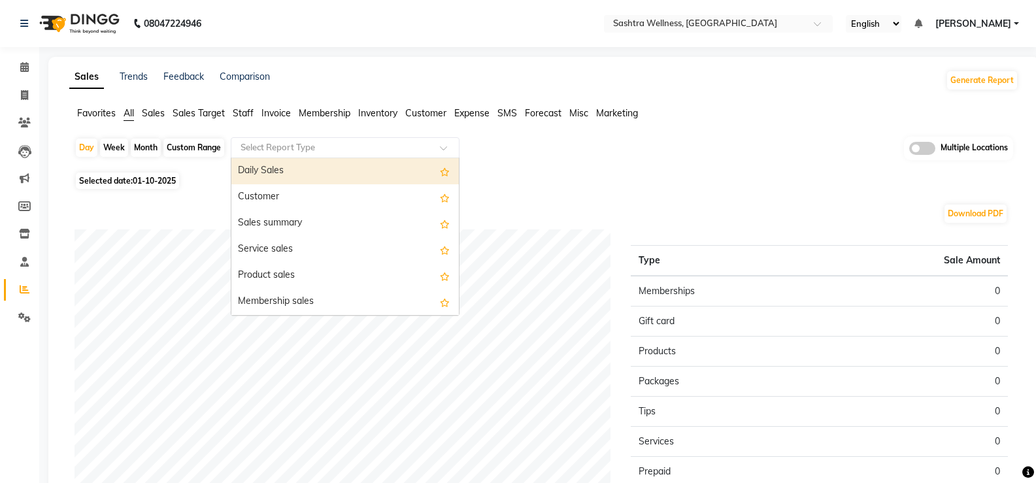
click at [673, 167] on div "Day Week Month Custom Range Select Report Type Daily Sales Customer Sales summa…" at bounding box center [544, 153] width 939 height 32
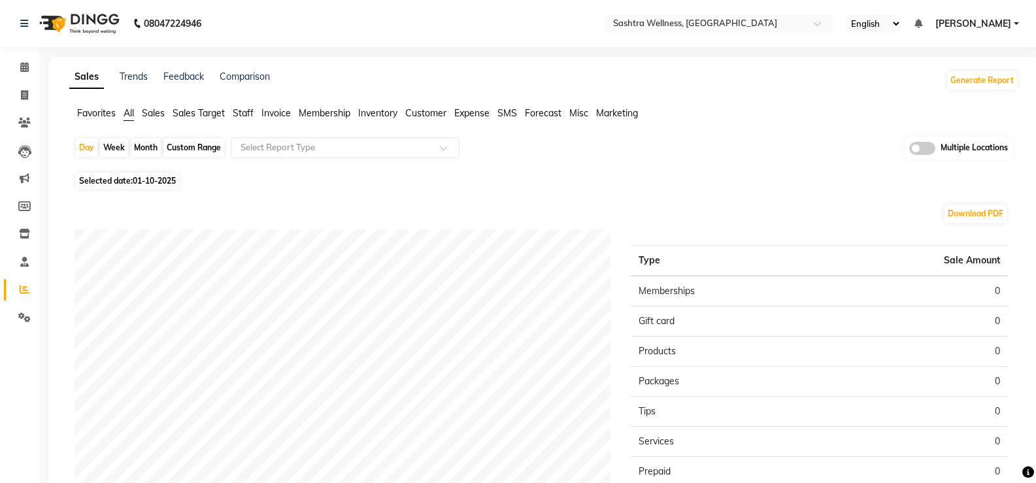
click at [210, 150] on div "Custom Range" at bounding box center [193, 148] width 61 height 18
select select "10"
select select "2025"
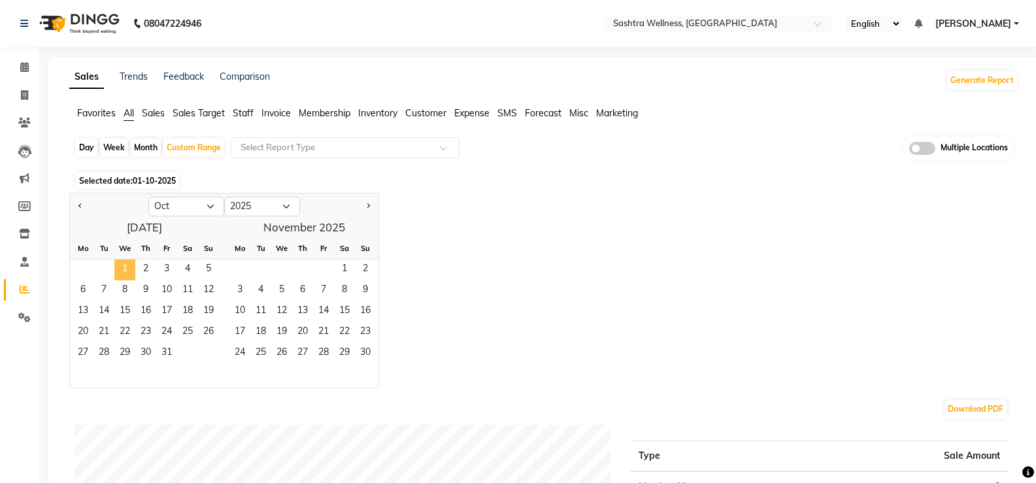
click at [120, 266] on span "1" at bounding box center [124, 269] width 21 height 21
click at [75, 210] on div at bounding box center [109, 206] width 78 height 21
click at [78, 210] on button "Previous month" at bounding box center [80, 206] width 10 height 21
select select "9"
click at [84, 265] on span "1" at bounding box center [83, 269] width 21 height 21
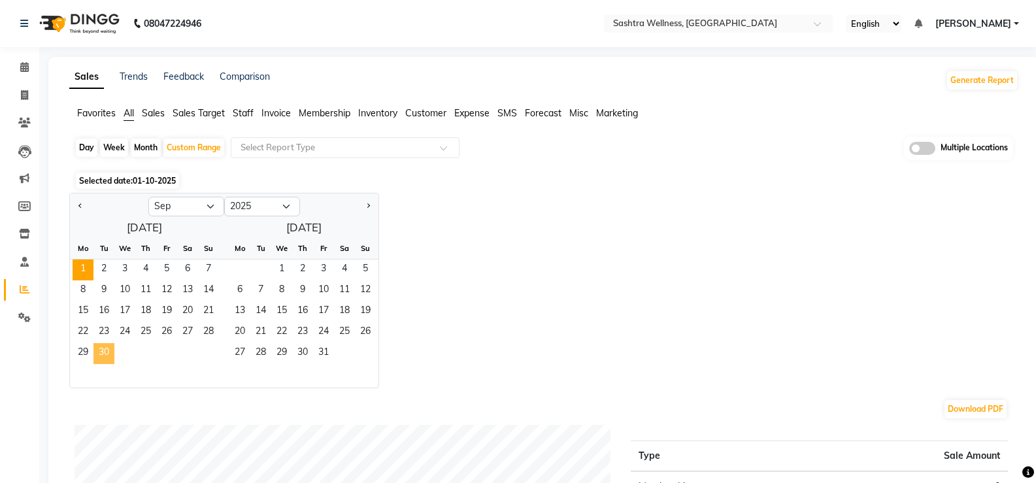
click at [105, 352] on span "30" at bounding box center [103, 353] width 21 height 21
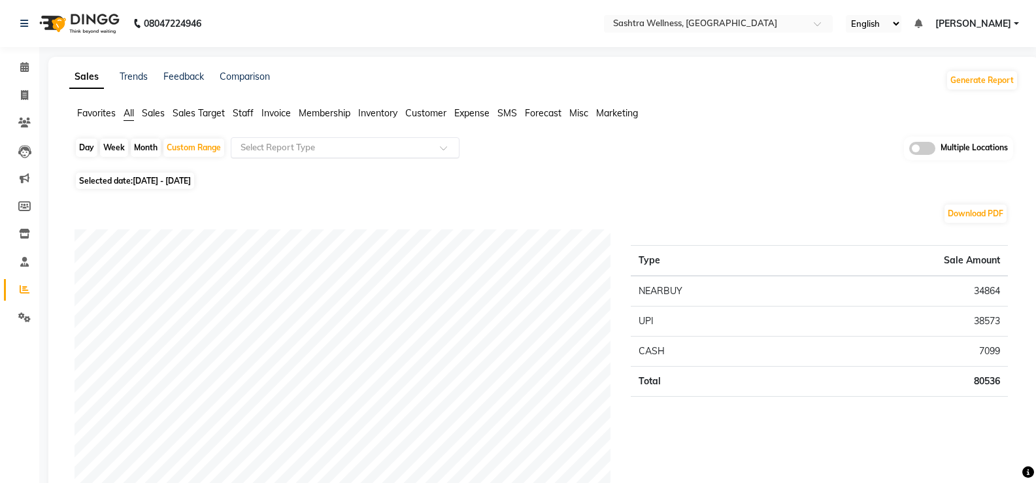
click at [332, 148] on input "text" at bounding box center [332, 147] width 188 height 13
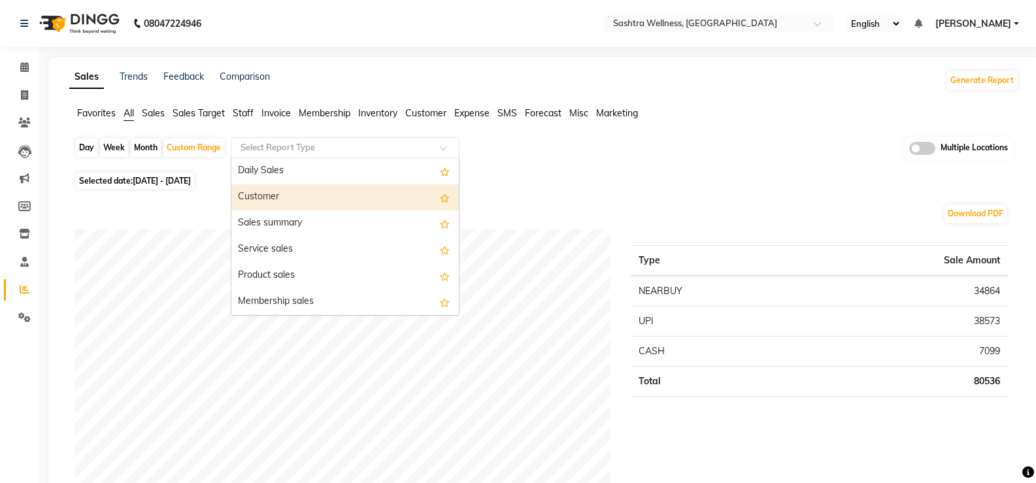
click at [607, 164] on div "Day Week Month Custom Range Select Report Type Daily Sales Customer Sales summa…" at bounding box center [544, 153] width 939 height 32
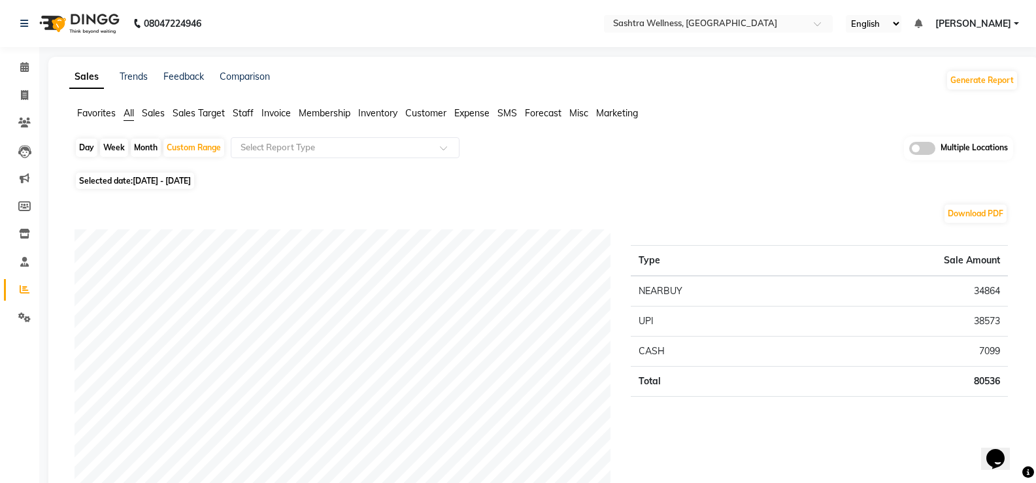
click at [272, 113] on span "Invoice" at bounding box center [275, 113] width 29 height 12
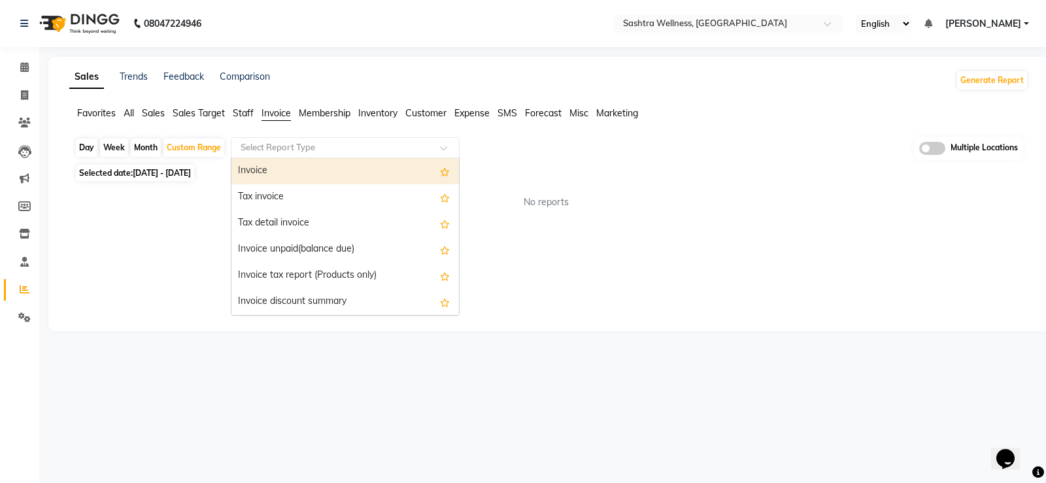
click at [293, 146] on input "text" at bounding box center [332, 147] width 188 height 13
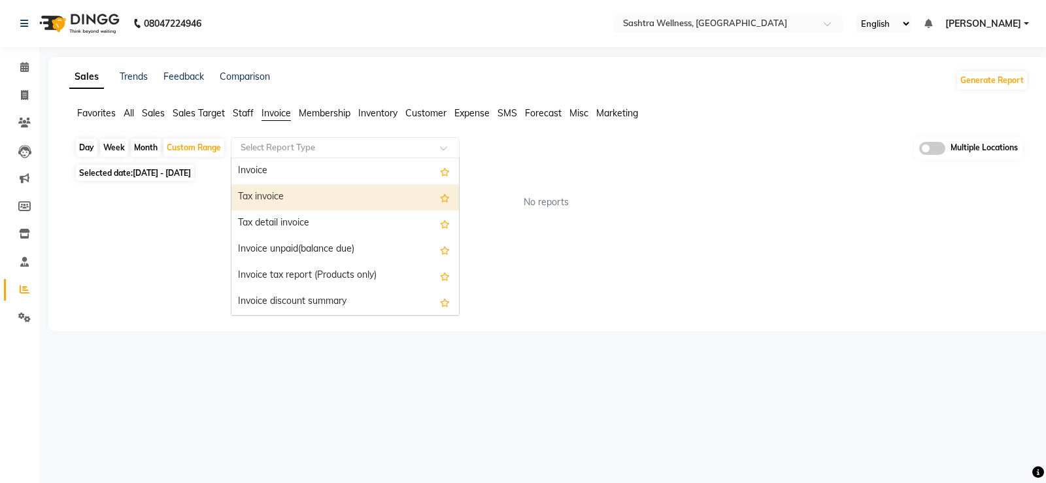
click at [286, 190] on div "Tax invoice" at bounding box center [344, 197] width 227 height 26
select select "full_report"
select select "csv"
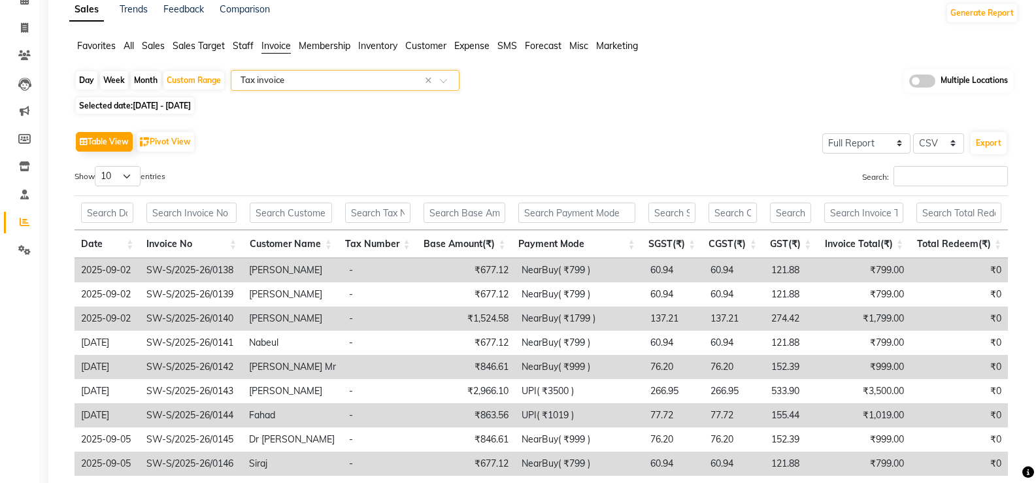
scroll to position [193, 0]
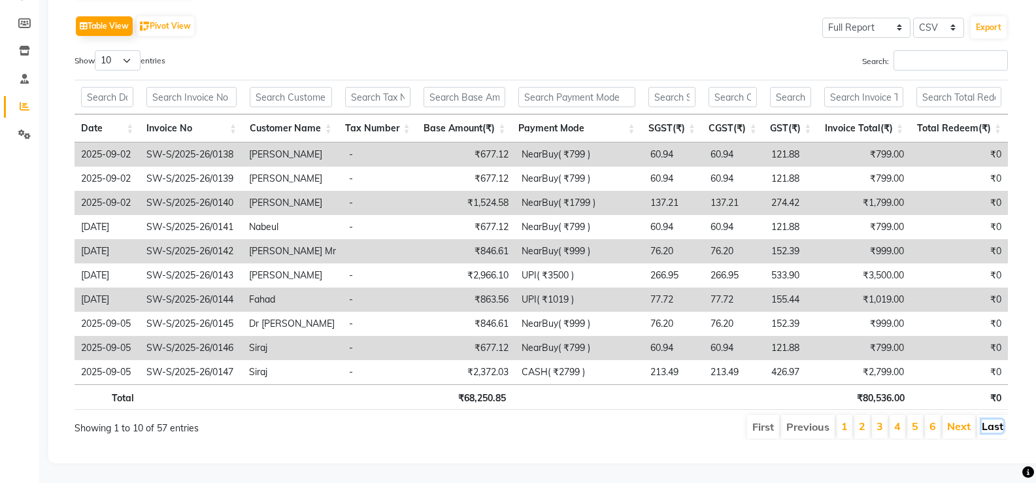
click at [994, 420] on link "Last" at bounding box center [993, 426] width 22 height 13
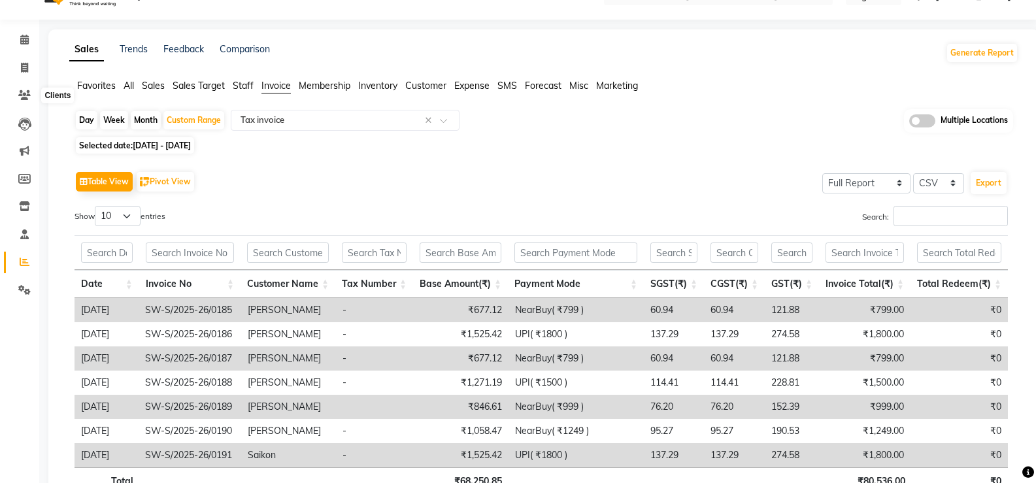
scroll to position [0, 0]
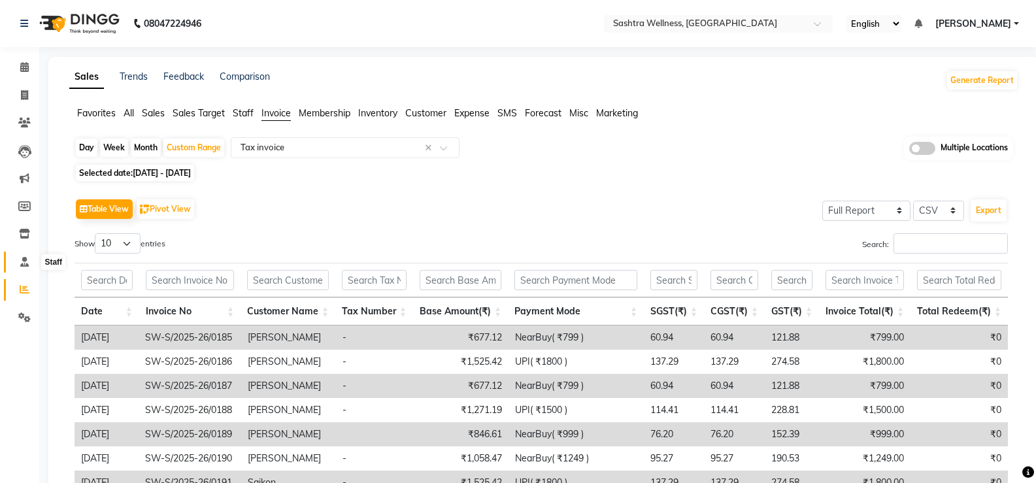
click at [20, 263] on icon at bounding box center [24, 262] width 8 height 10
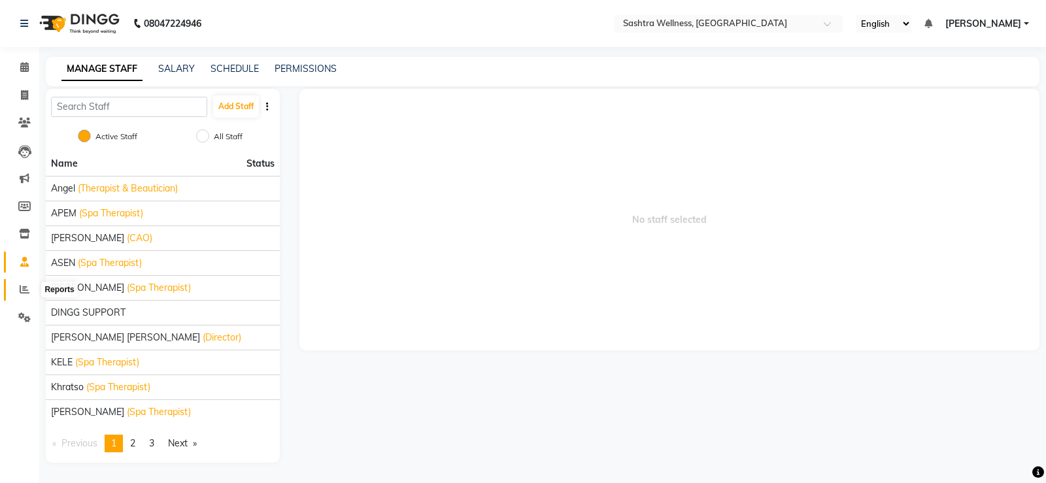
click at [24, 291] on icon at bounding box center [25, 289] width 10 height 10
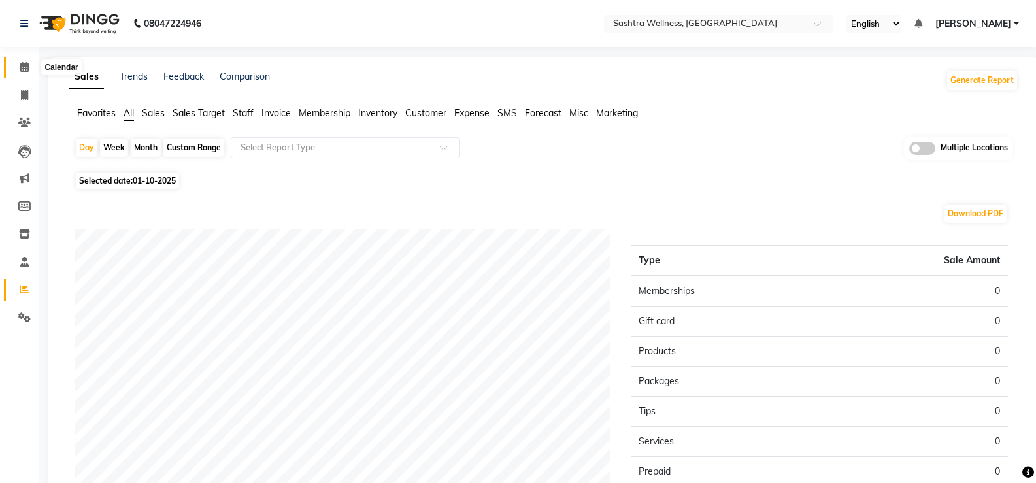
click at [25, 67] on icon at bounding box center [24, 67] width 8 height 10
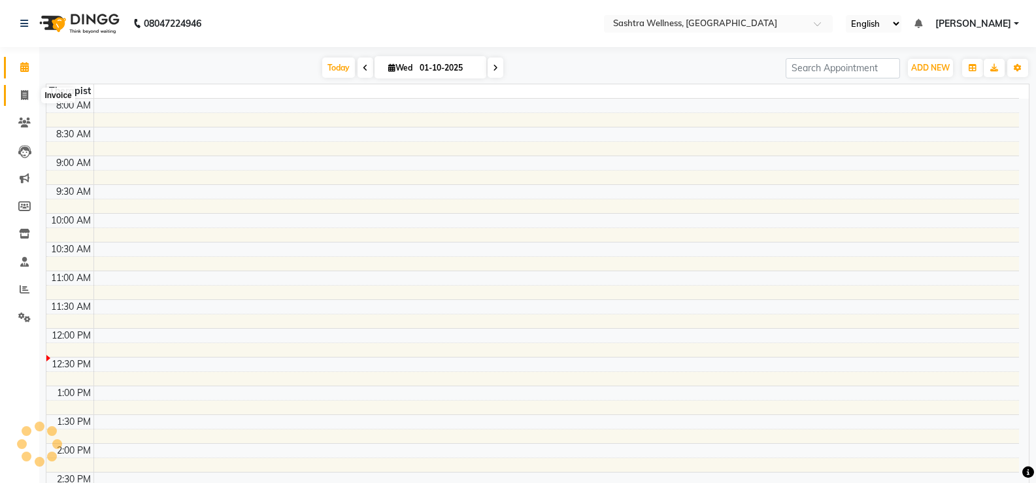
click at [24, 93] on icon at bounding box center [24, 95] width 7 height 10
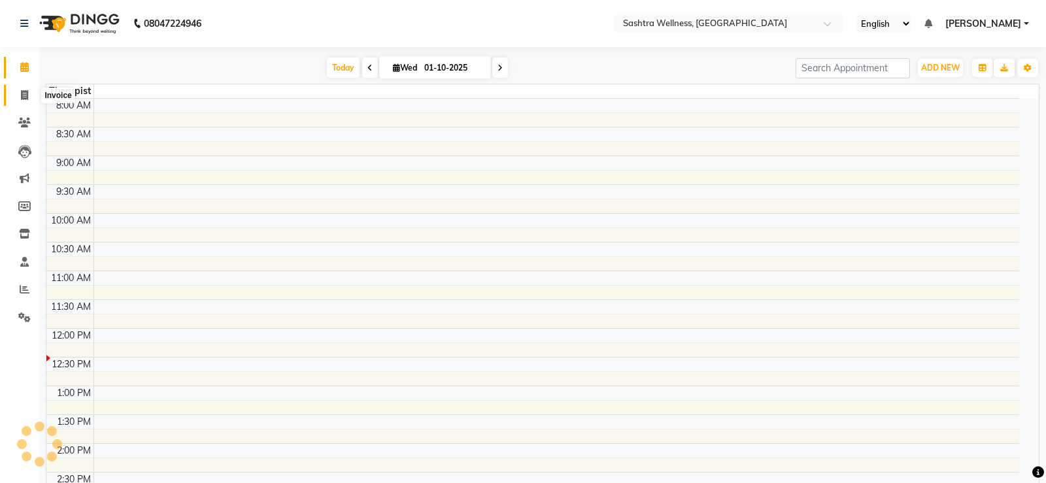
select select "service"
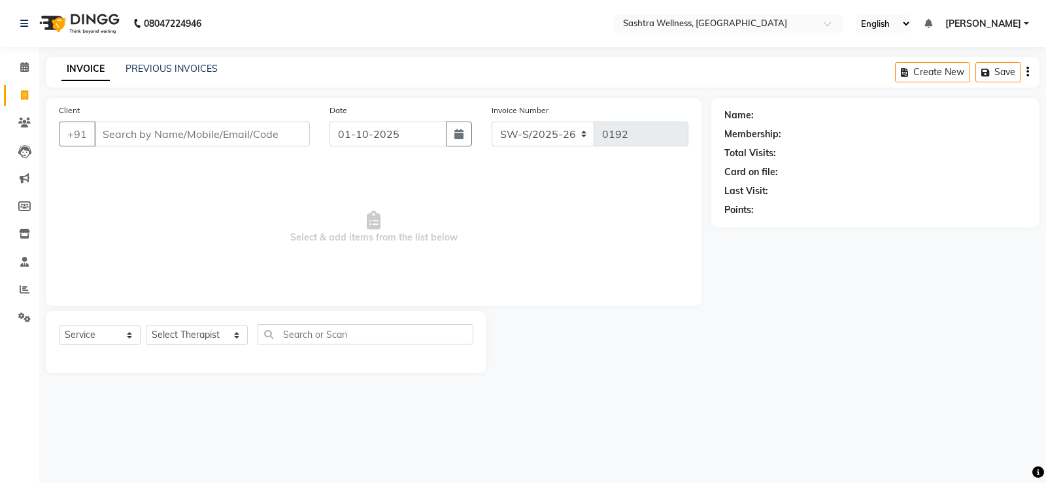
click at [176, 138] on input "Client" at bounding box center [202, 134] width 216 height 25
type input "9642439668"
drag, startPoint x: 178, startPoint y: 135, endPoint x: 3, endPoint y: 136, distance: 174.5
click at [3, 136] on app-home "08047224946 Select Location × Sashtra Wellness, Tolichowki English ENGLISH Espa…" at bounding box center [523, 196] width 1046 height 393
click at [580, 133] on select "SW-S/2025-26 V/2025 V/2025-26" at bounding box center [542, 134] width 103 height 25
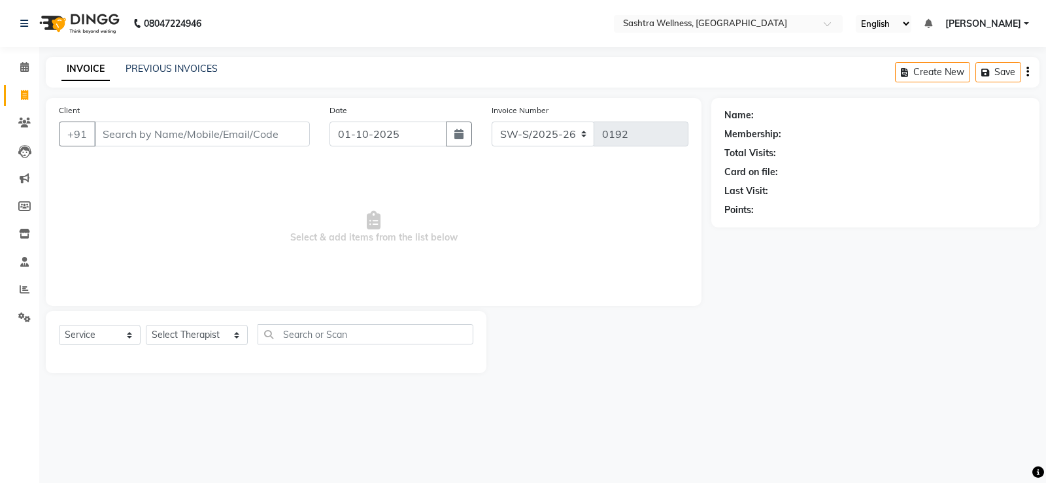
click at [639, 147] on div "Invoice Number SW-S/2025-26 V/2025 V/2025-26 0192" at bounding box center [590, 130] width 216 height 54
click at [943, 72] on button "Create New" at bounding box center [932, 72] width 75 height 20
select select "service"
click at [229, 127] on input "Client" at bounding box center [202, 134] width 216 height 25
click at [224, 144] on input "Client" at bounding box center [202, 134] width 216 height 25
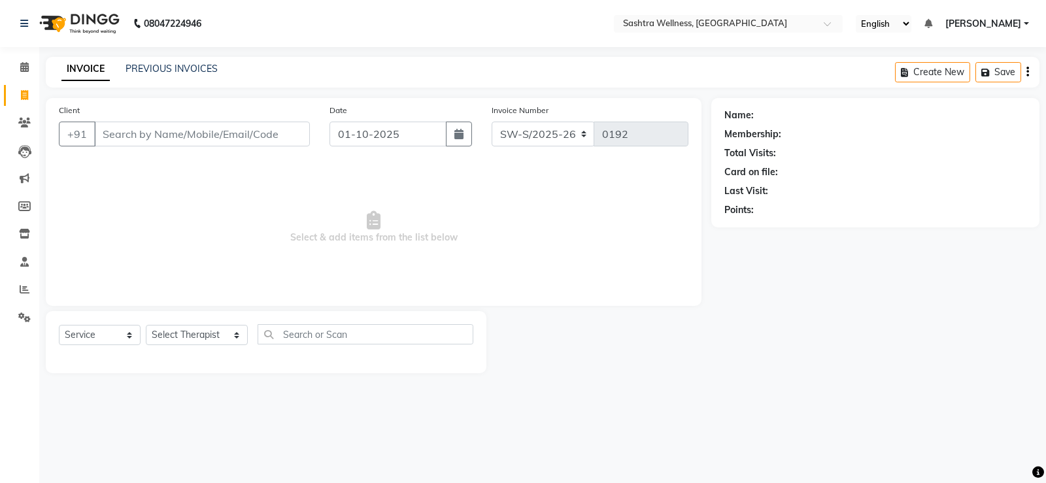
click at [224, 139] on input "Client" at bounding box center [202, 134] width 216 height 25
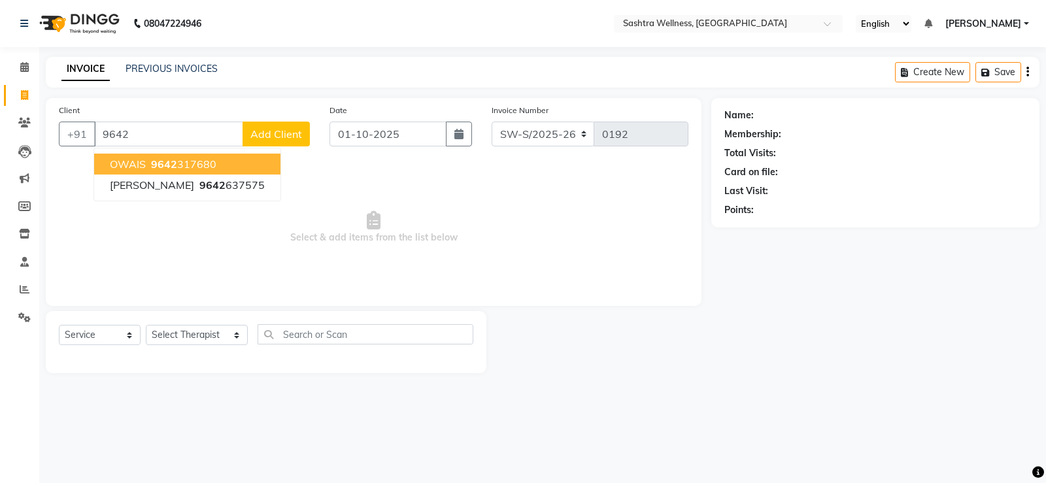
click at [173, 171] on button "OWAIS 9642 317680" at bounding box center [187, 164] width 186 height 21
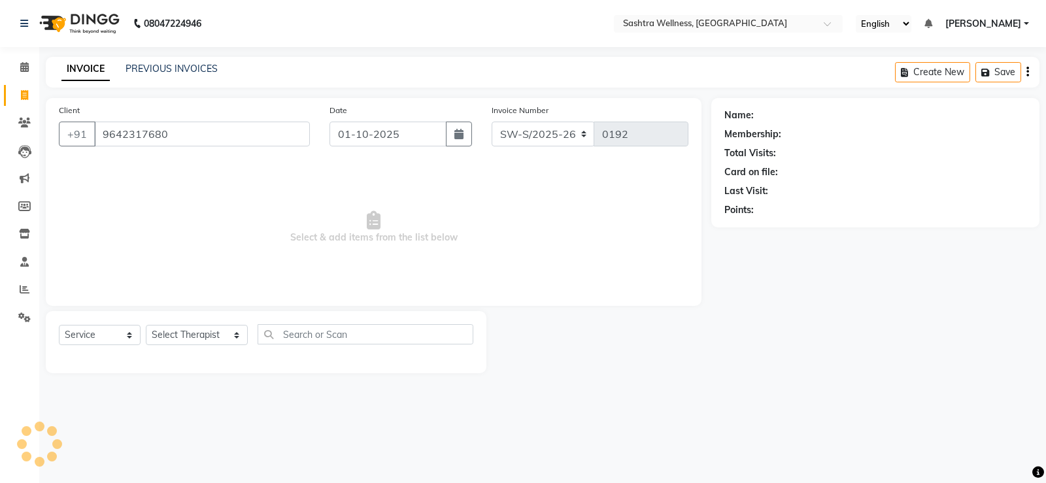
type input "9642317680"
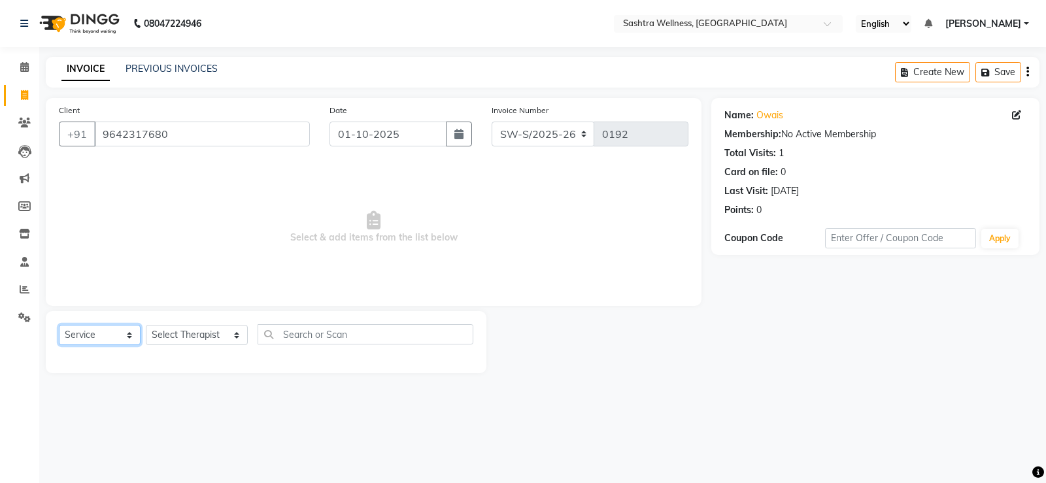
click at [122, 340] on select "Select Service Product Membership Package Voucher Prepaid Gift Card" at bounding box center [100, 335] width 82 height 20
click at [59, 325] on select "Select Service Product Membership Package Voucher Prepaid Gift Card" at bounding box center [100, 335] width 82 height 20
click at [191, 337] on select "Select Therapist Angel APEM Arjith Chowdary ASEN AWANTIKA DINGG SUPPORT Fatima …" at bounding box center [197, 335] width 102 height 20
select select "79943"
click at [146, 325] on select "Select Therapist Angel APEM Arjith Chowdary ASEN AWANTIKA DINGG SUPPORT Fatima …" at bounding box center [197, 335] width 102 height 20
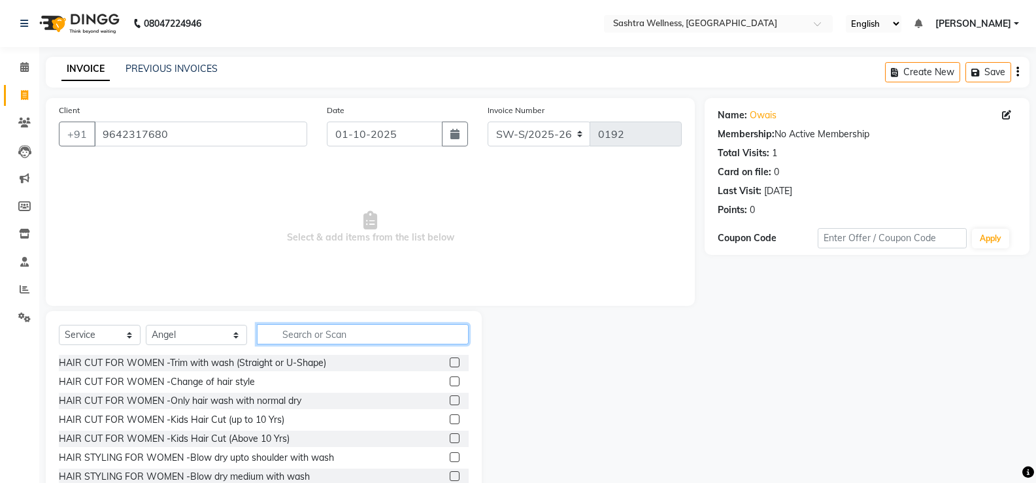
click at [313, 339] on input "text" at bounding box center [363, 334] width 212 height 20
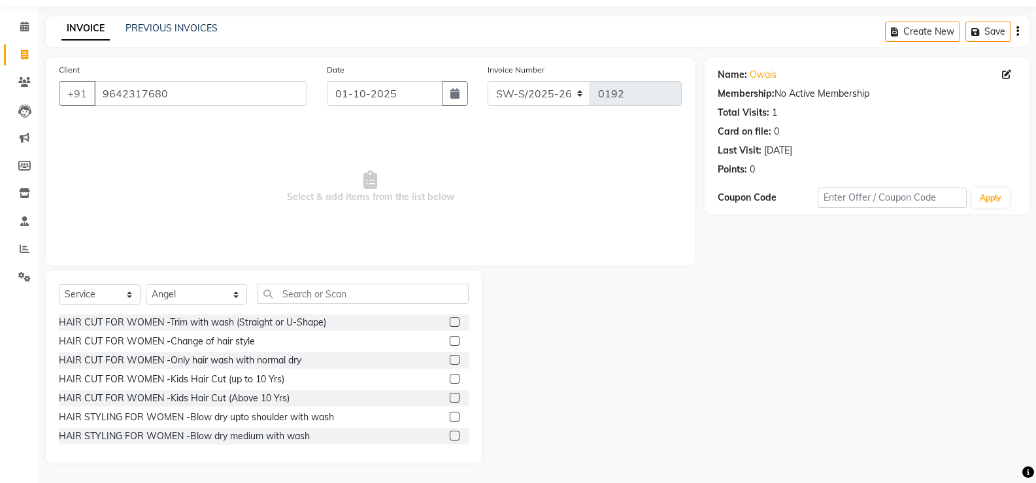
click at [450, 318] on label at bounding box center [455, 322] width 10 height 10
click at [450, 318] on input "checkbox" at bounding box center [454, 322] width 8 height 8
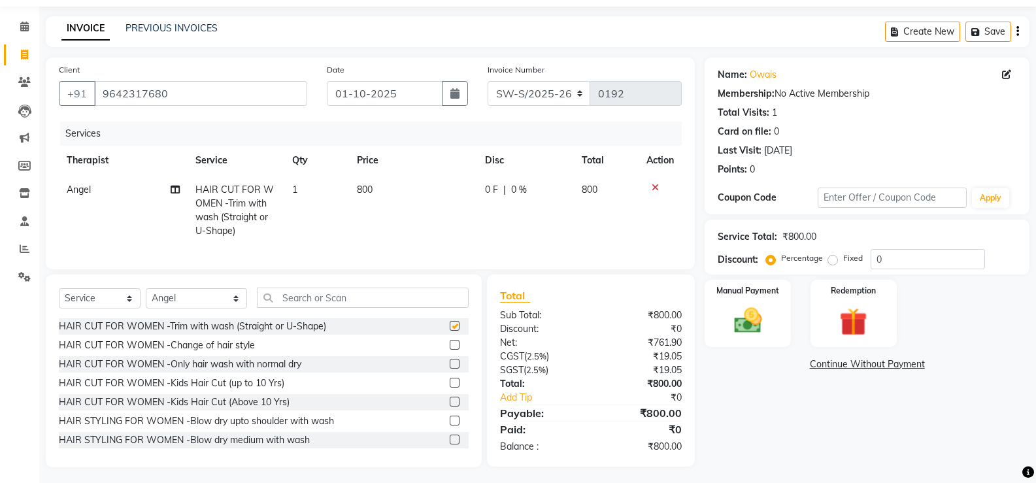
checkbox input "false"
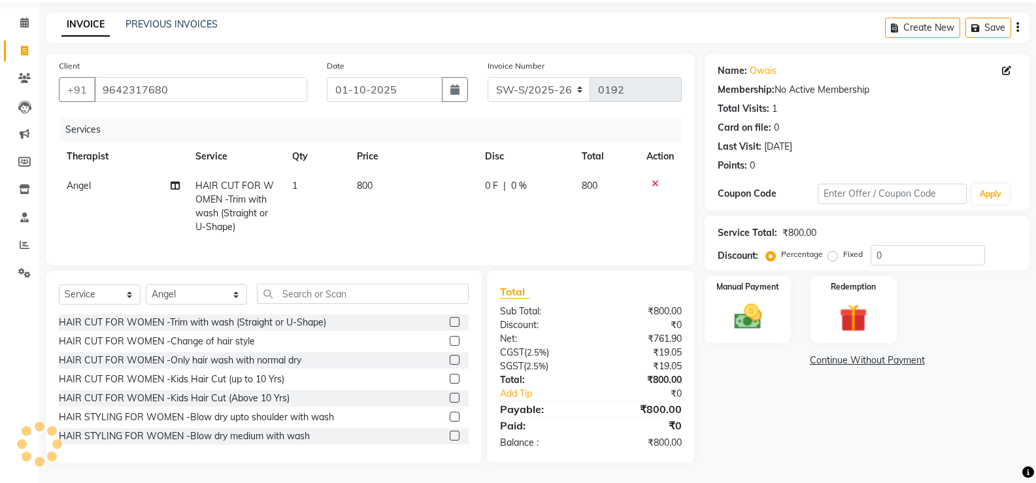
scroll to position [0, 0]
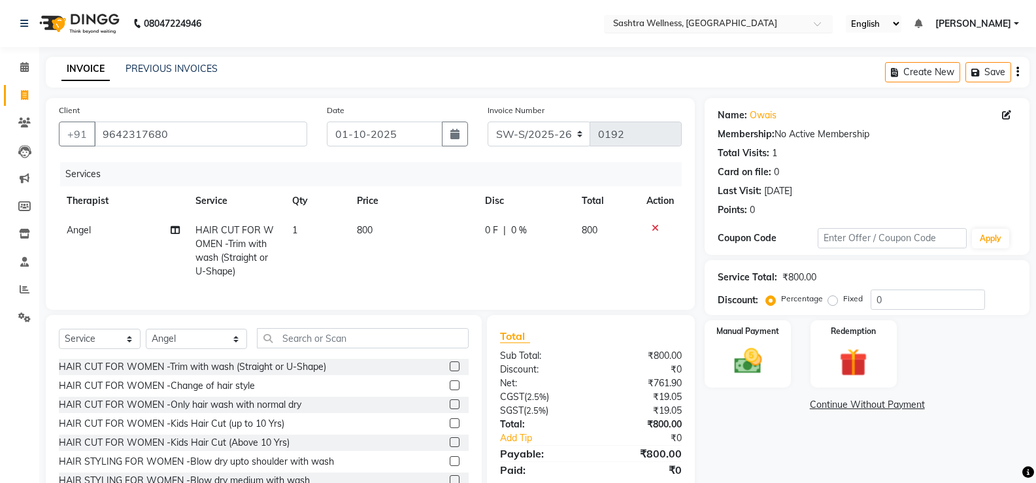
click at [784, 21] on input "text" at bounding box center [705, 24] width 190 height 13
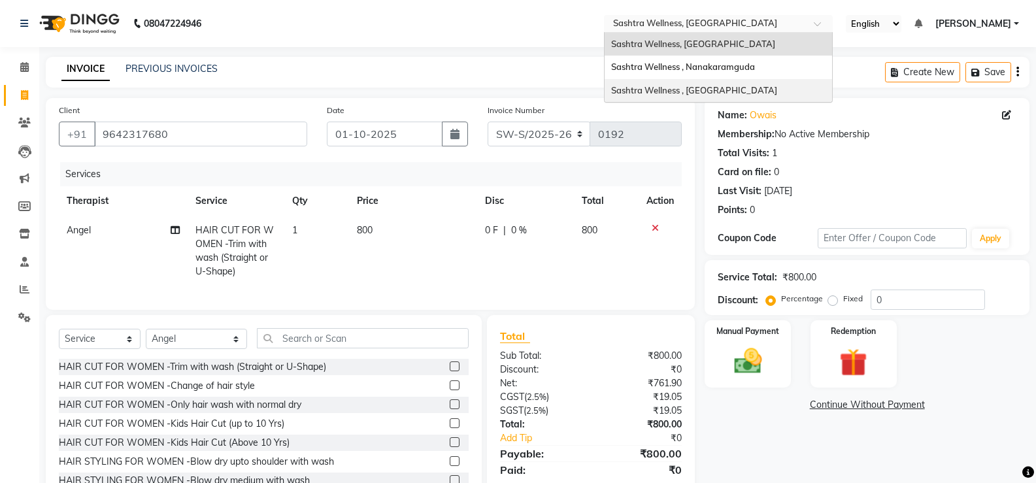
click at [733, 91] on span "Sashtra Wellness , Golconda Fort" at bounding box center [694, 90] width 166 height 10
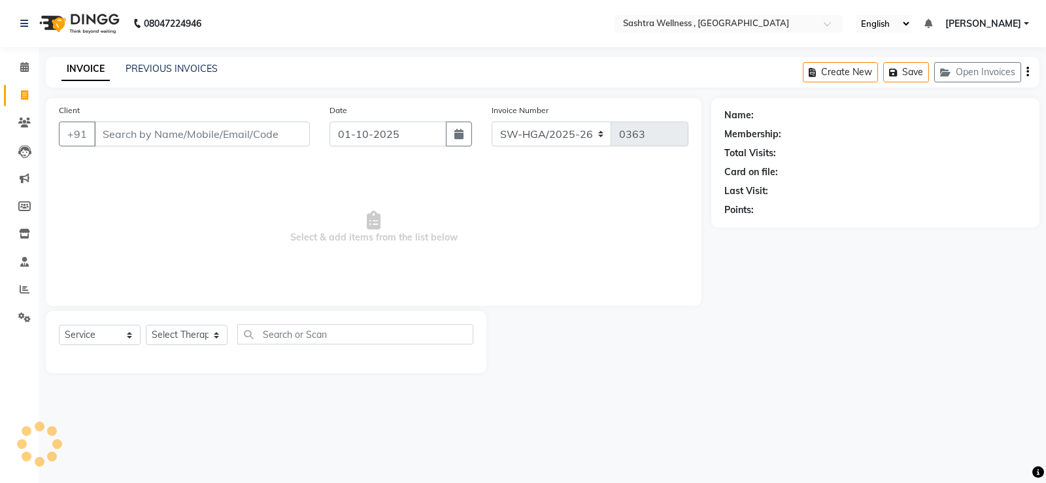
select select "service"
click at [233, 136] on input "Client" at bounding box center [202, 134] width 216 height 25
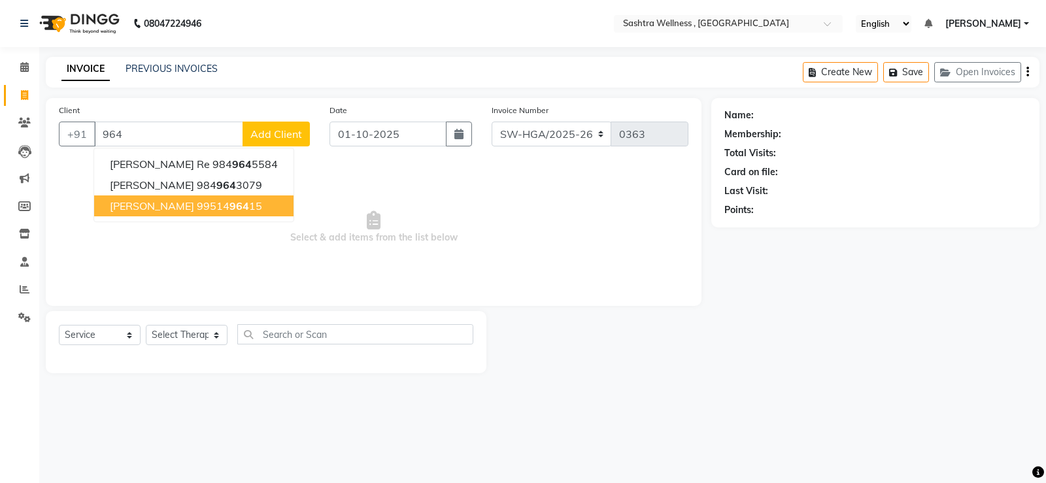
click at [229, 205] on span "964" at bounding box center [239, 205] width 20 height 13
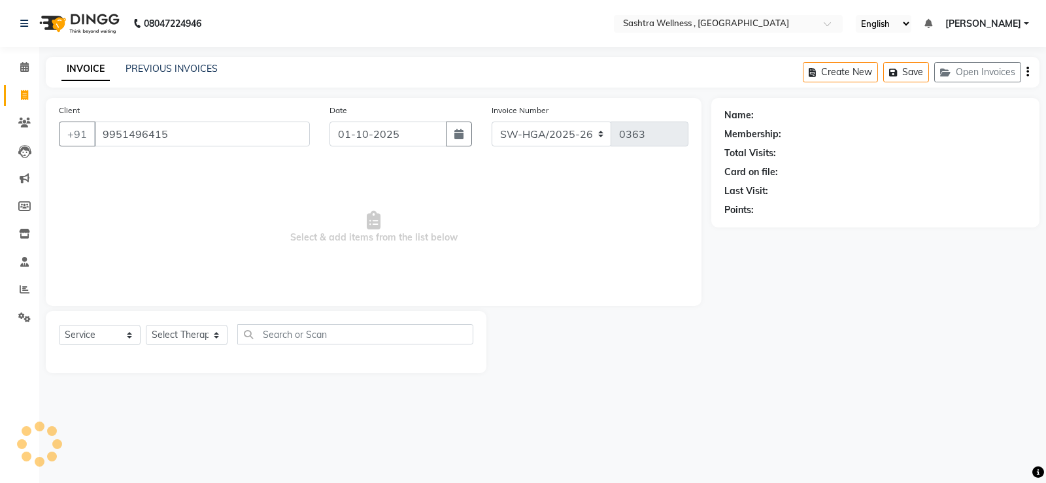
type input "9951496415"
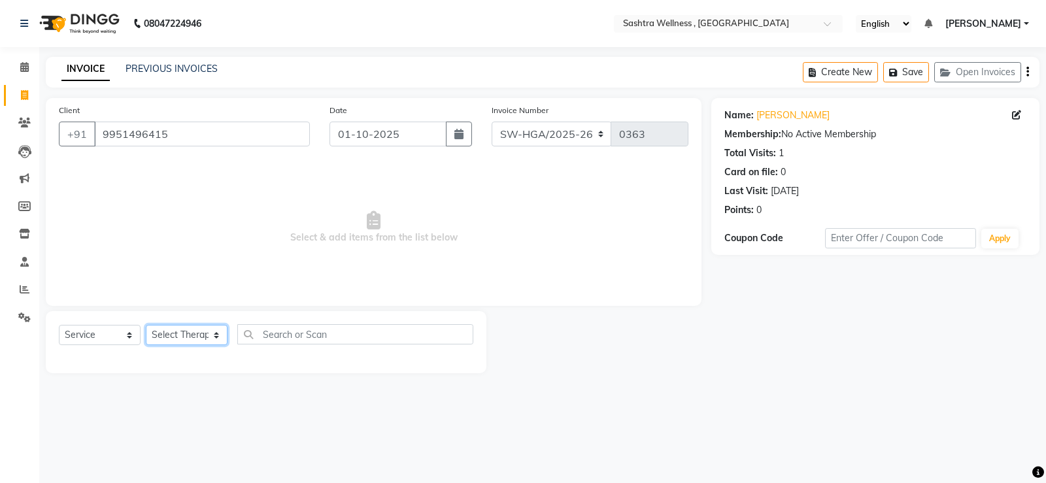
click at [193, 344] on select "Select Therapist Ari Ason Essy Kelly Nana Rozi Shahzad test Yashisenla (Asen)" at bounding box center [187, 335] width 82 height 20
select select "85530"
click at [146, 325] on select "Select Therapist Ari Ason Essy Kelly Nana Rozi Shahzad test Yashisenla (Asen)" at bounding box center [187, 335] width 82 height 20
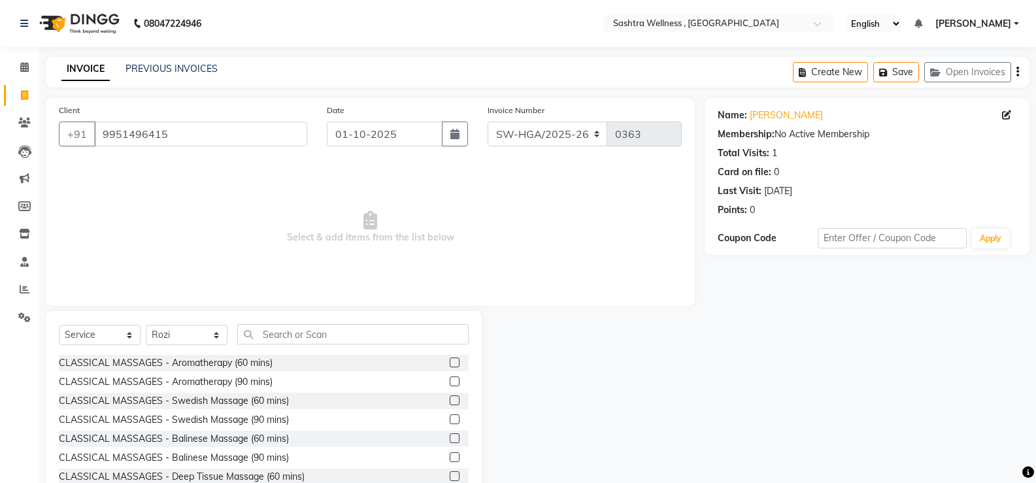
click at [450, 364] on label at bounding box center [455, 362] width 10 height 10
click at [450, 364] on input "checkbox" at bounding box center [454, 363] width 8 height 8
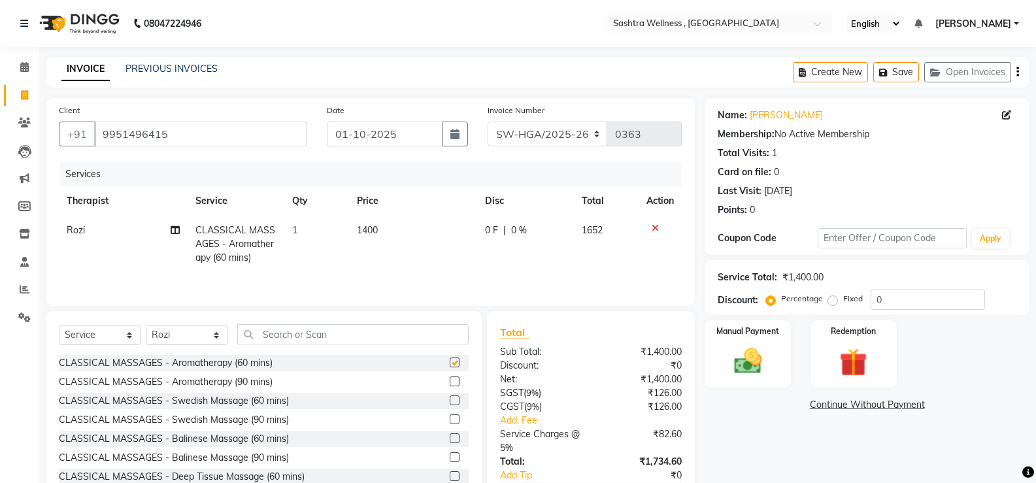
checkbox input "false"
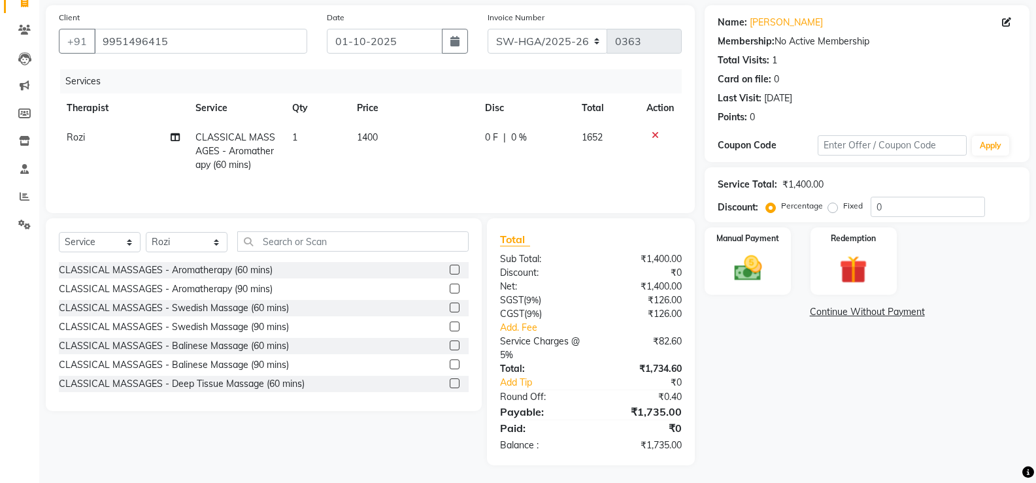
scroll to position [95, 0]
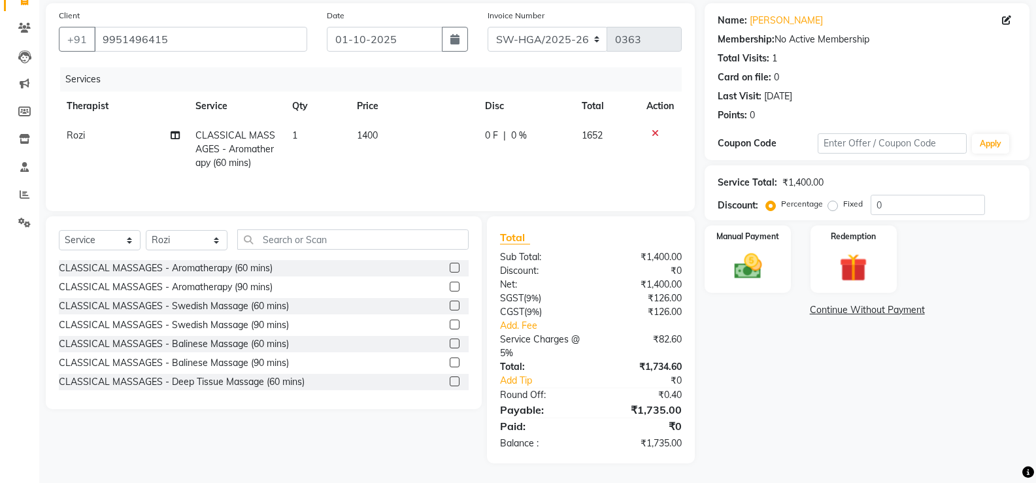
click at [583, 141] on span "1652" at bounding box center [592, 135] width 21 height 12
select select "85530"
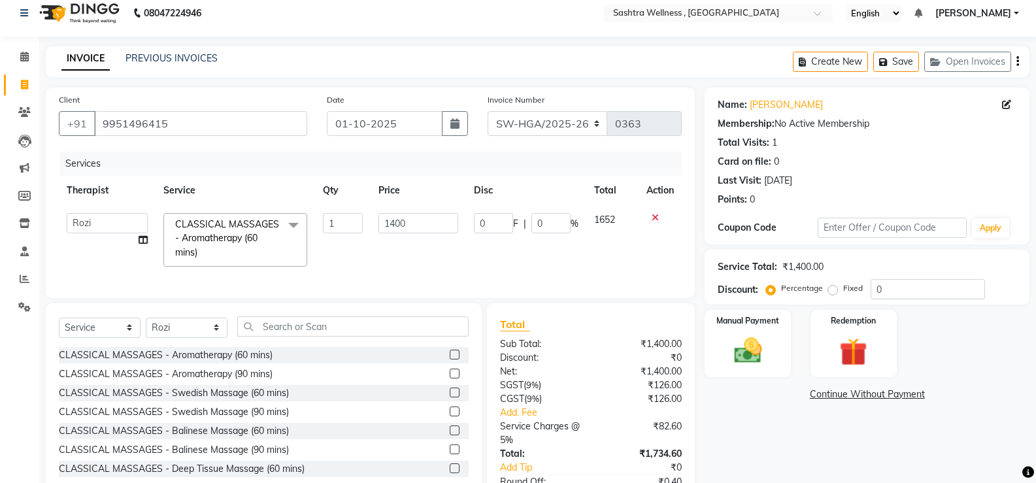
scroll to position [0, 0]
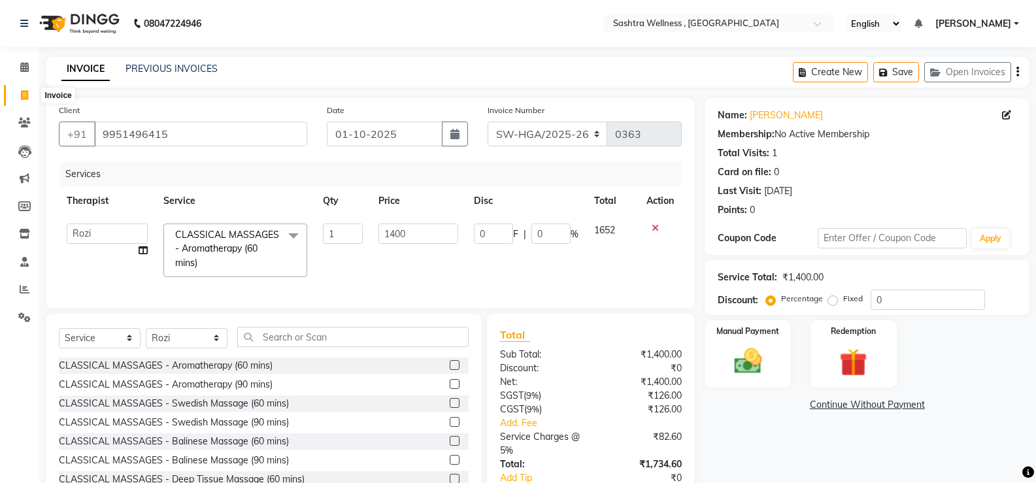
drag, startPoint x: 20, startPoint y: 99, endPoint x: 645, endPoint y: 76, distance: 625.2
click at [21, 98] on icon at bounding box center [24, 95] width 7 height 10
click at [18, 101] on span at bounding box center [24, 95] width 23 height 15
select select "service"
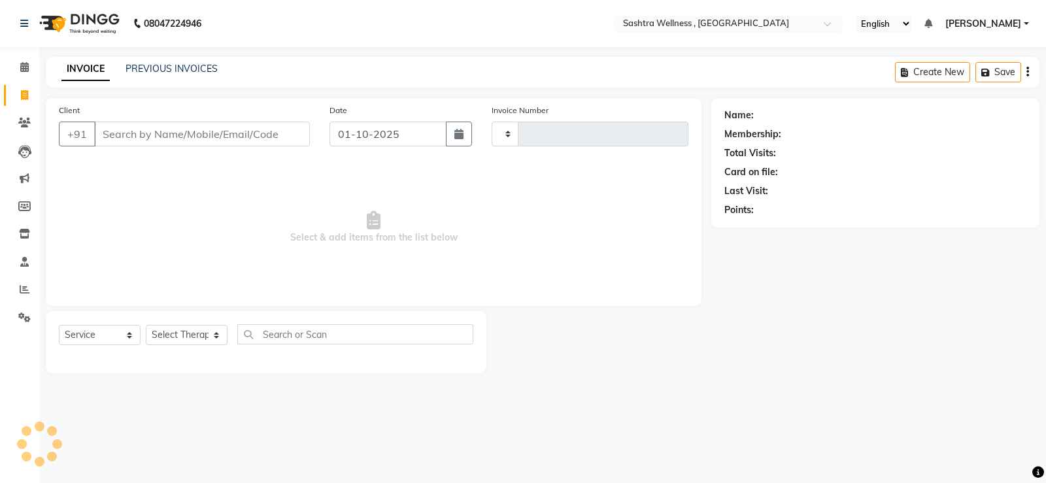
type input "0363"
select select "6668"
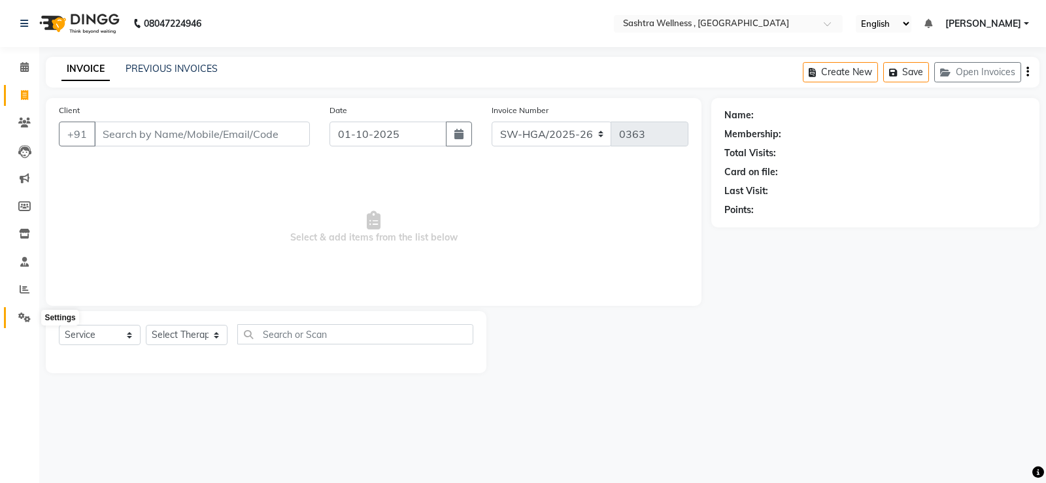
click at [26, 318] on icon at bounding box center [24, 317] width 12 height 10
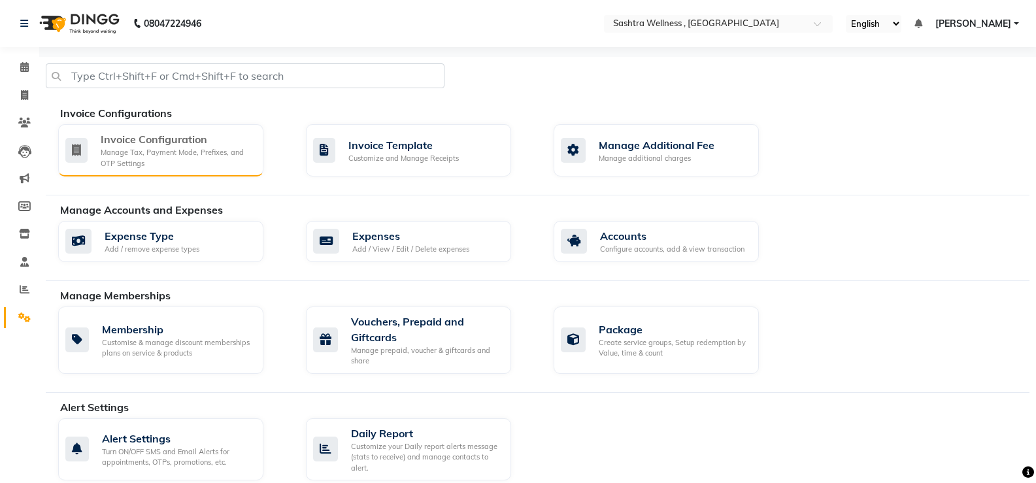
click at [185, 151] on div "Manage Tax, Payment Mode, Prefixes, and OTP Settings" at bounding box center [177, 158] width 152 height 22
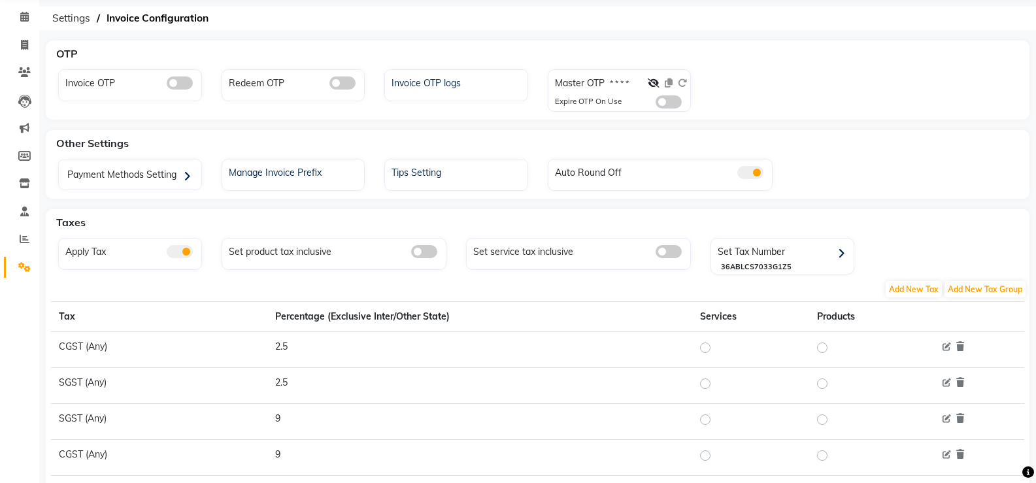
scroll to position [131, 0]
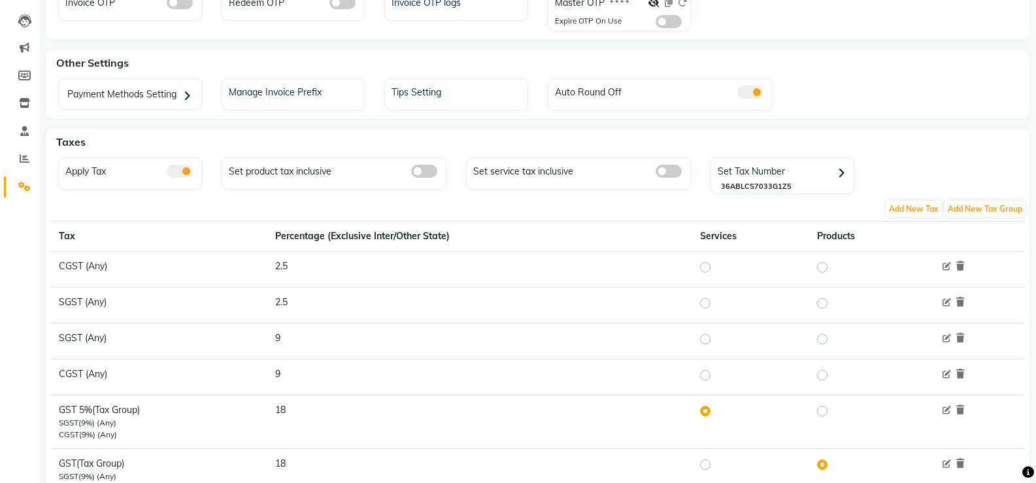
click at [716, 341] on label at bounding box center [716, 339] width 0 height 16
click at [703, 341] on input "radio" at bounding box center [707, 338] width 9 height 9
radio input "true"
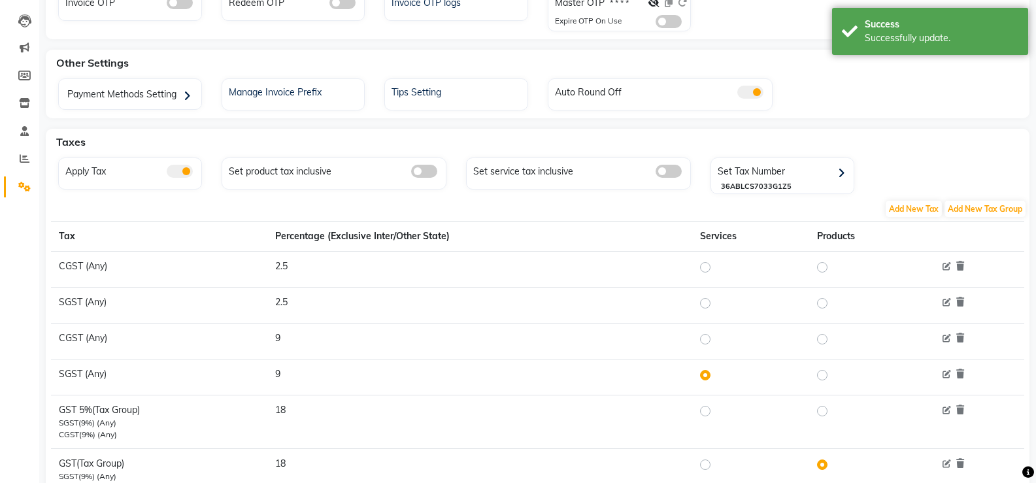
click at [716, 343] on label at bounding box center [716, 339] width 0 height 16
click at [707, 343] on input "radio" at bounding box center [707, 338] width 9 height 9
radio input "true"
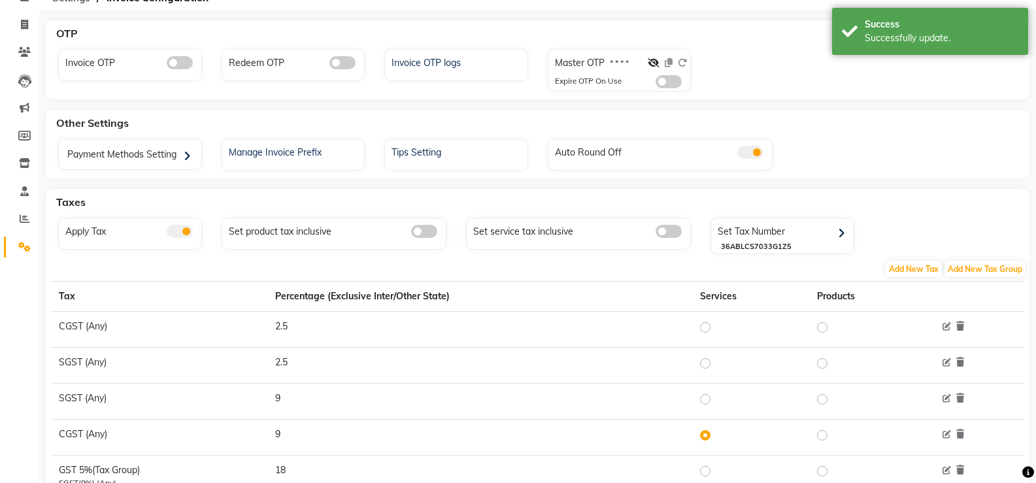
scroll to position [60, 0]
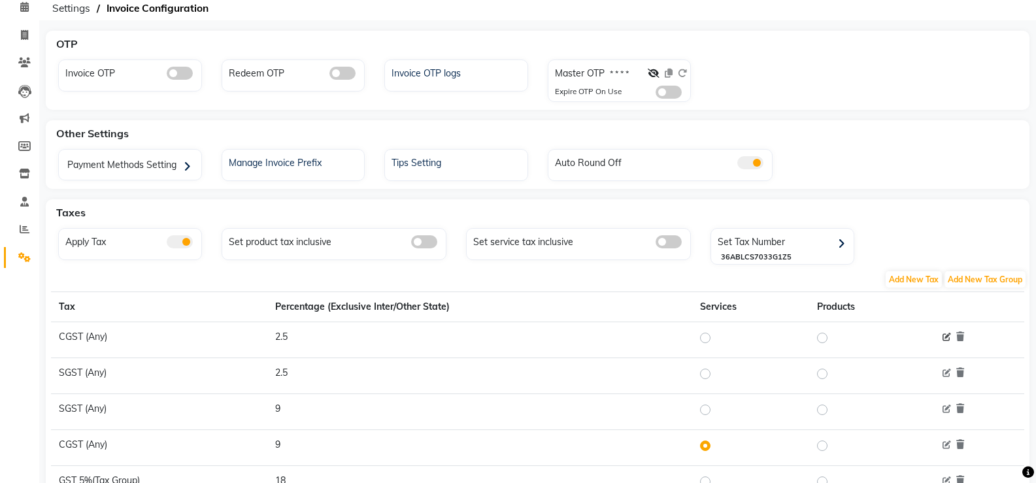
click at [945, 339] on icon at bounding box center [946, 337] width 8 height 8
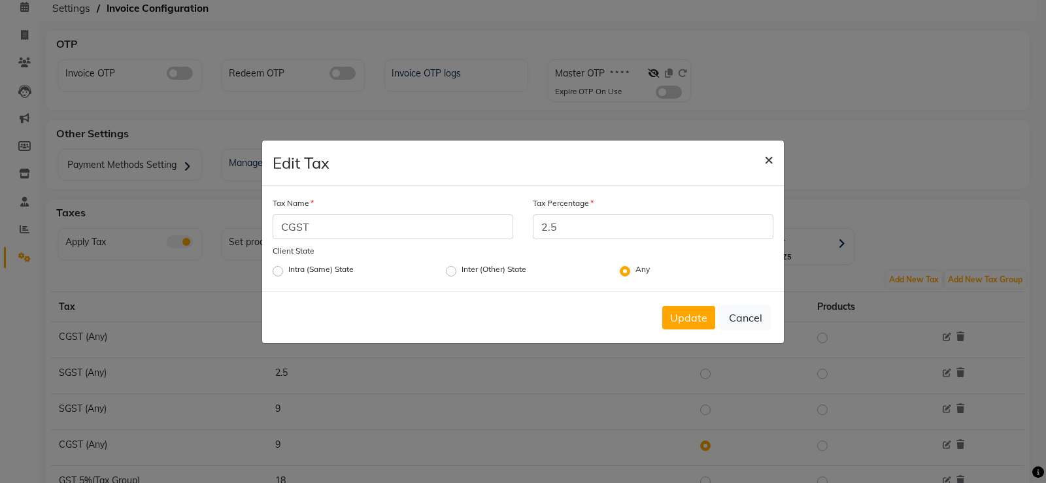
click at [771, 154] on span "×" at bounding box center [768, 159] width 9 height 20
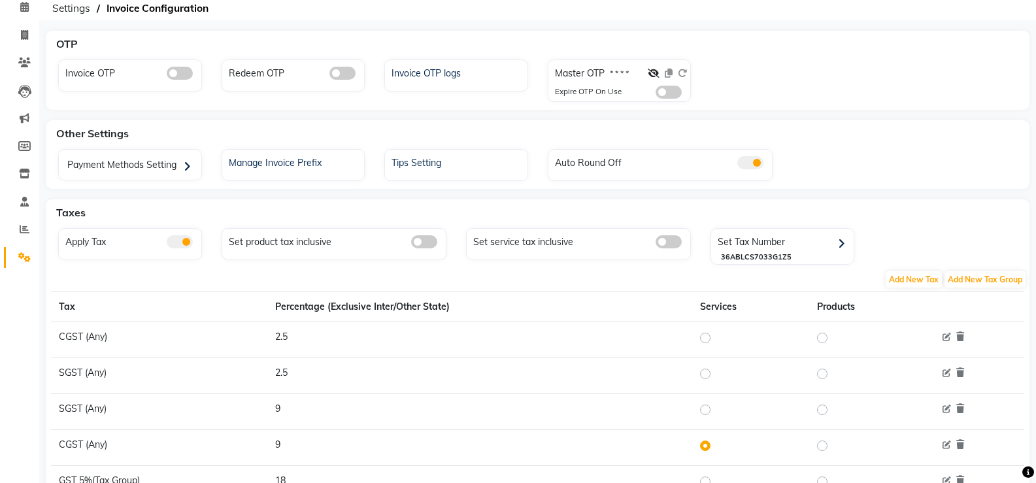
scroll to position [0, 0]
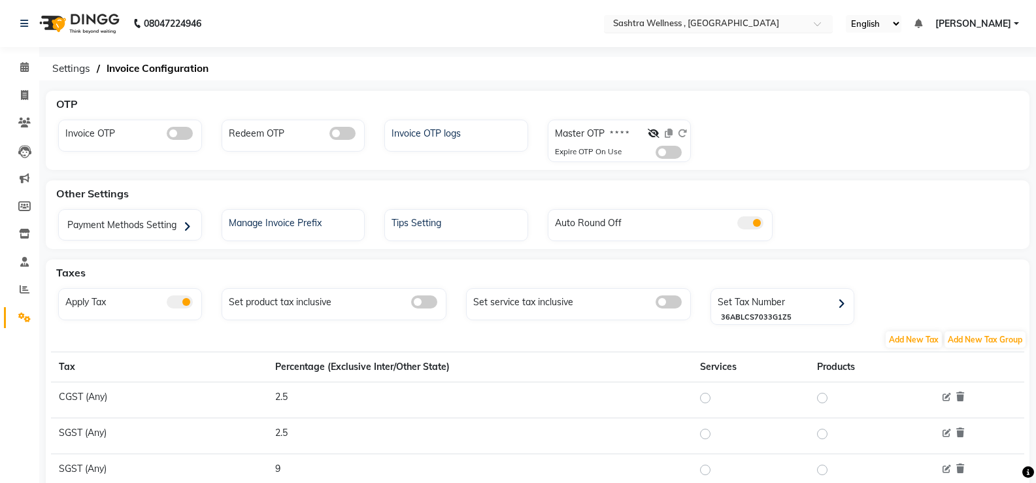
click at [752, 29] on input "text" at bounding box center [705, 24] width 190 height 13
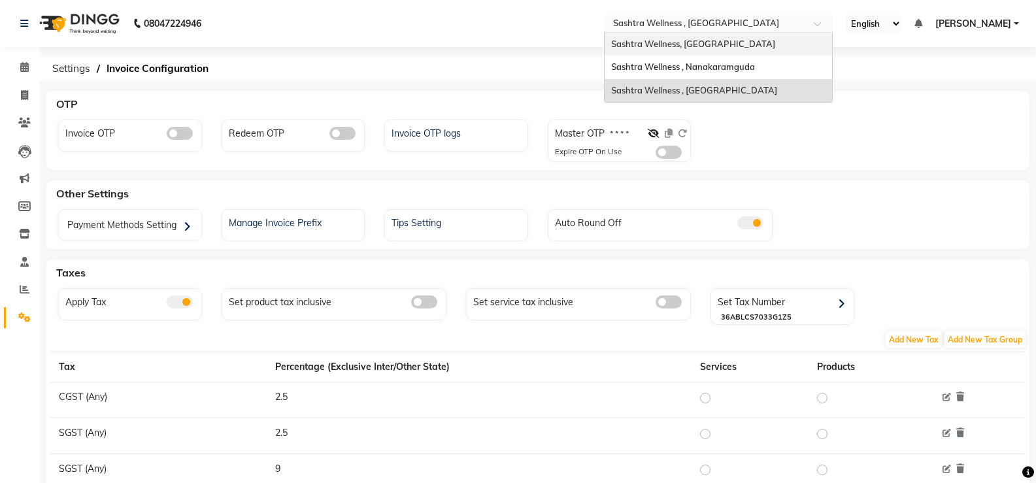
click at [754, 49] on div "Sashtra Wellness, [GEOGRAPHIC_DATA]" at bounding box center [718, 45] width 227 height 24
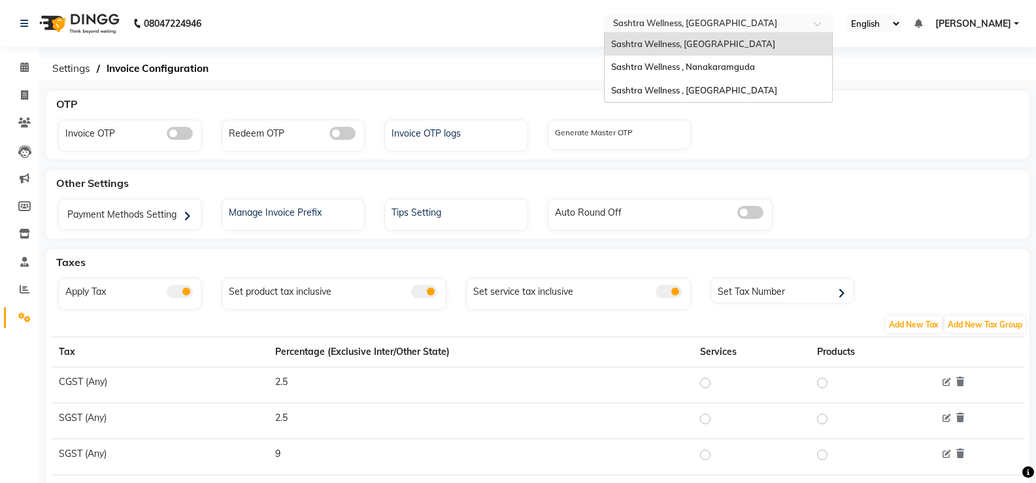
click at [772, 29] on input "text" at bounding box center [705, 24] width 190 height 13
click at [769, 74] on div "Sashtra Wellness , Nanakaramguda" at bounding box center [718, 68] width 227 height 24
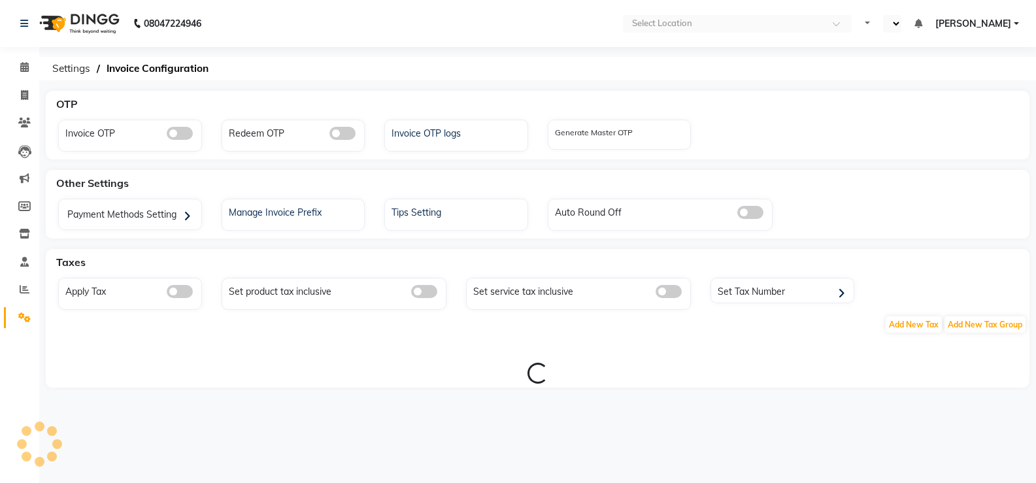
select select "en"
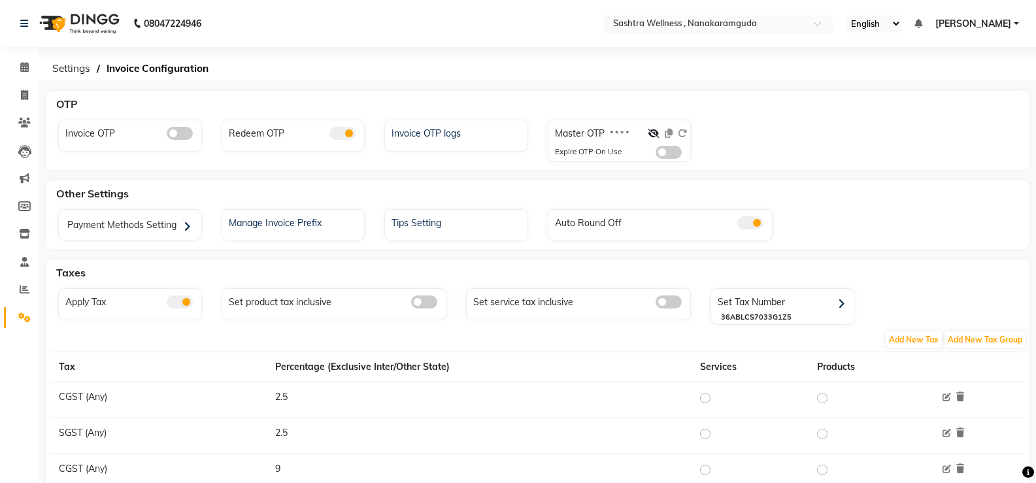
click at [735, 19] on input "text" at bounding box center [705, 24] width 190 height 13
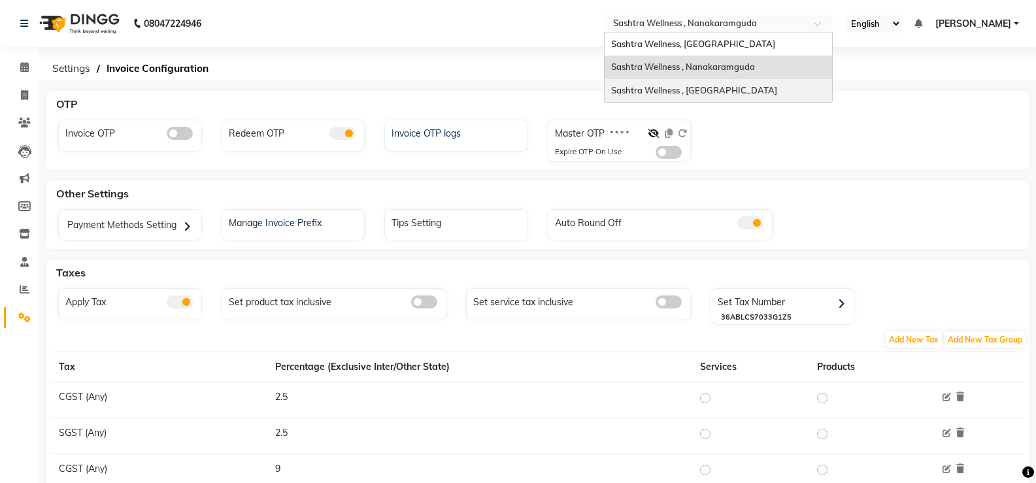
click at [742, 86] on span "Sashtra Wellness , [GEOGRAPHIC_DATA]" at bounding box center [694, 90] width 166 height 10
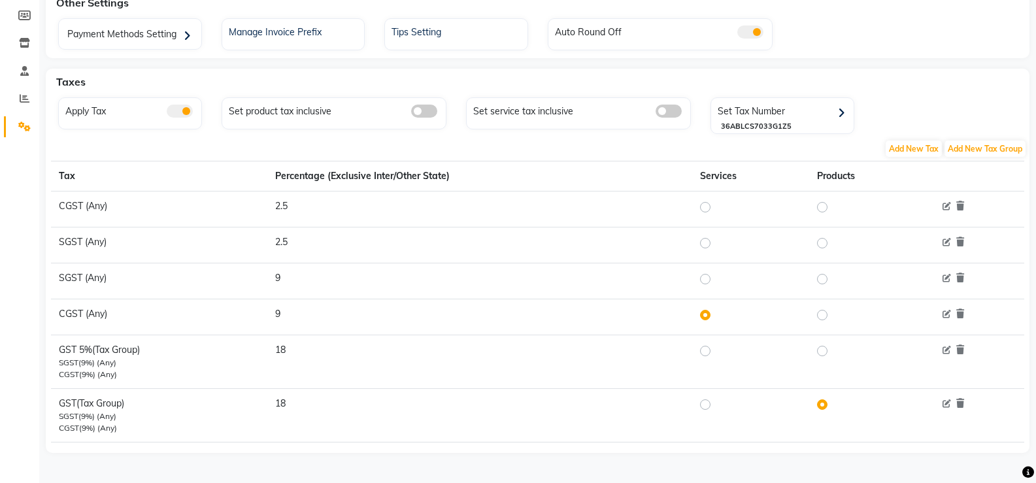
click at [716, 279] on label at bounding box center [716, 279] width 0 height 16
click at [703, 279] on input "radio" at bounding box center [707, 278] width 9 height 9
radio input "true"
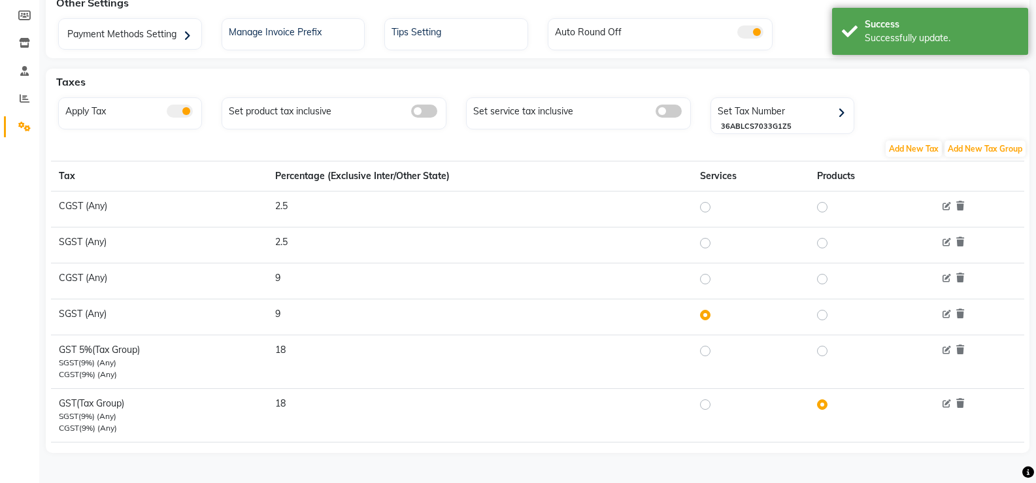
drag, startPoint x: 929, startPoint y: 85, endPoint x: 936, endPoint y: 94, distance: 11.2
click at [935, 92] on div "Taxes" at bounding box center [545, 82] width 988 height 26
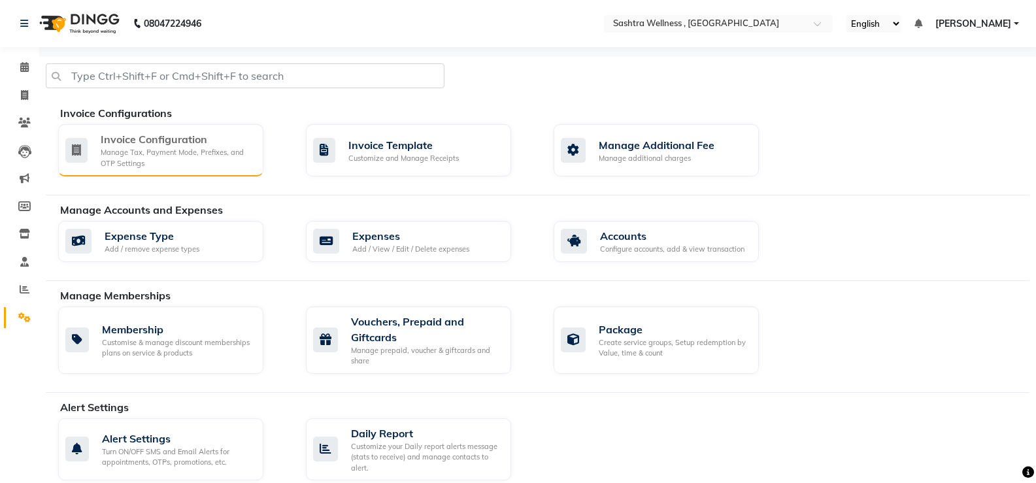
click at [181, 150] on div "Manage Tax, Payment Mode, Prefixes, and OTP Settings" at bounding box center [177, 158] width 152 height 22
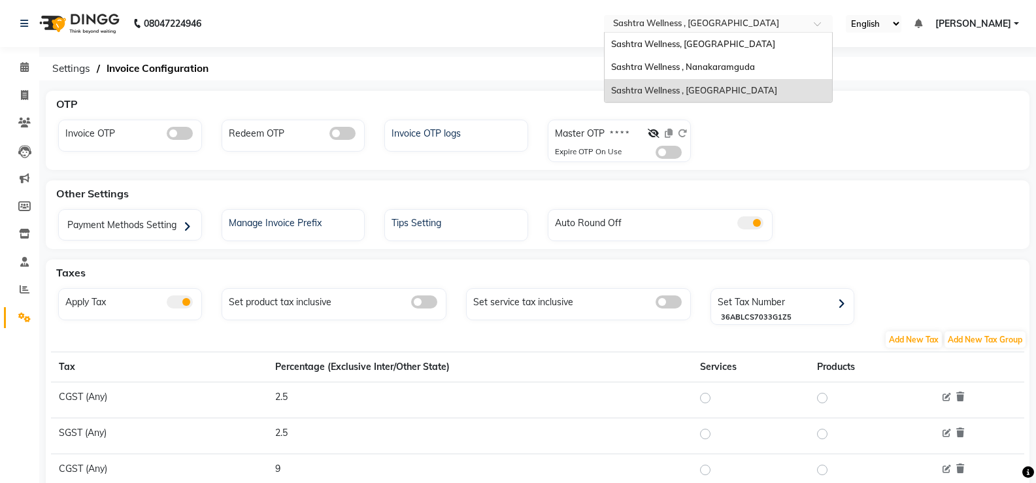
click at [752, 21] on input "text" at bounding box center [705, 24] width 190 height 13
click at [691, 64] on span "Sashtra Wellness , Nanakaramguda" at bounding box center [683, 66] width 144 height 10
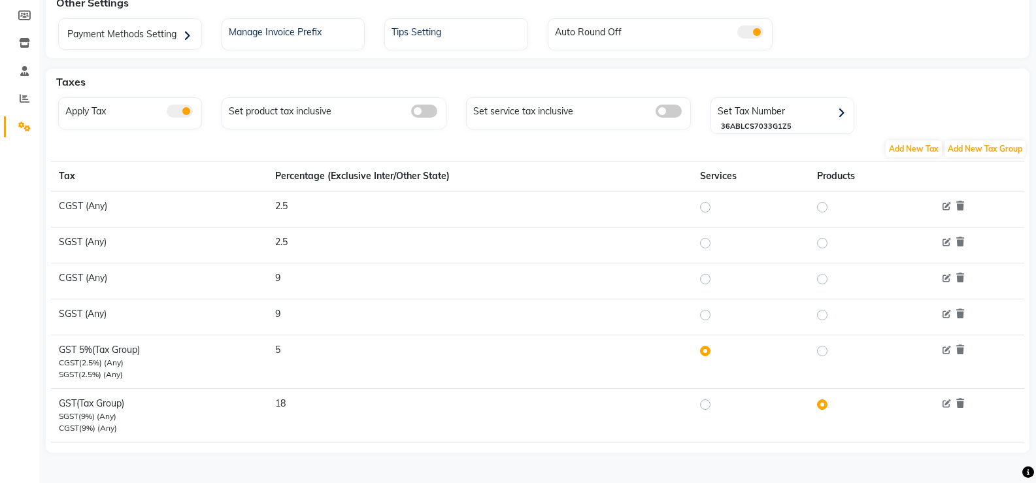
click at [612, 254] on td "2.5" at bounding box center [479, 245] width 425 height 36
